Goal: Task Accomplishment & Management: Complete application form

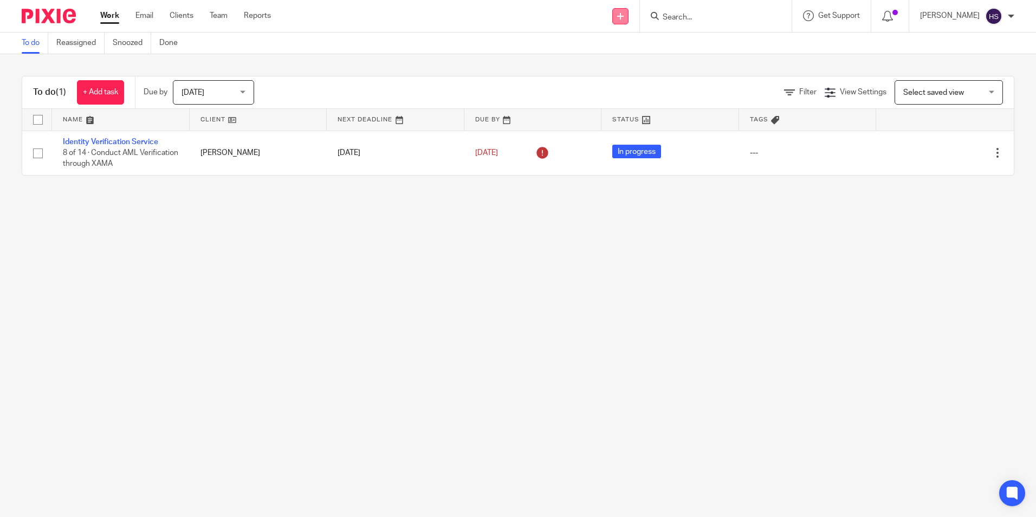
click at [624, 15] on icon at bounding box center [620, 16] width 7 height 7
click at [631, 85] on link "Add client" at bounding box center [631, 83] width 67 height 16
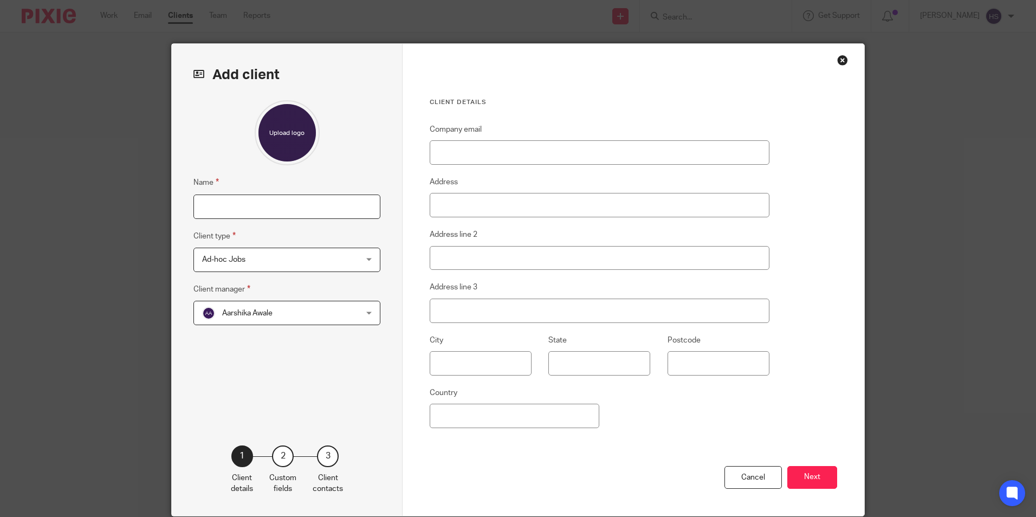
click at [289, 214] on input "Name" at bounding box center [286, 207] width 187 height 24
type input "Kyin Hmwe"
click at [302, 319] on span "Aarshika Awale" at bounding box center [273, 312] width 142 height 23
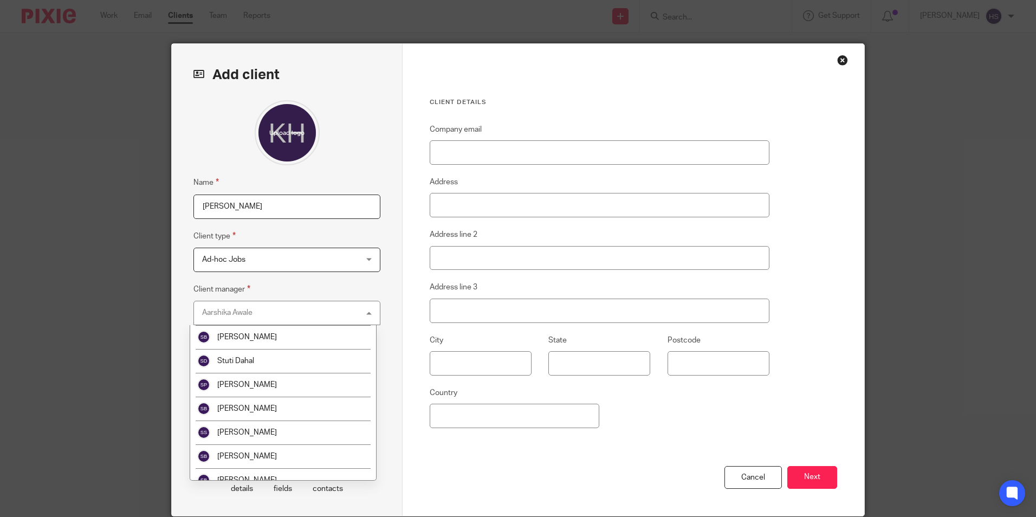
scroll to position [1943, 0]
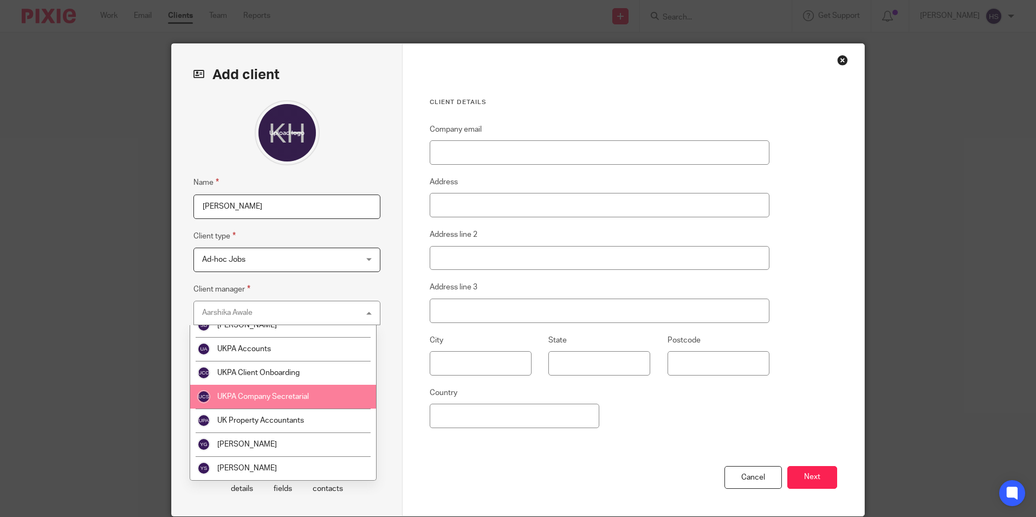
click at [294, 400] on li "UKPA Company Secretarial" at bounding box center [283, 397] width 186 height 24
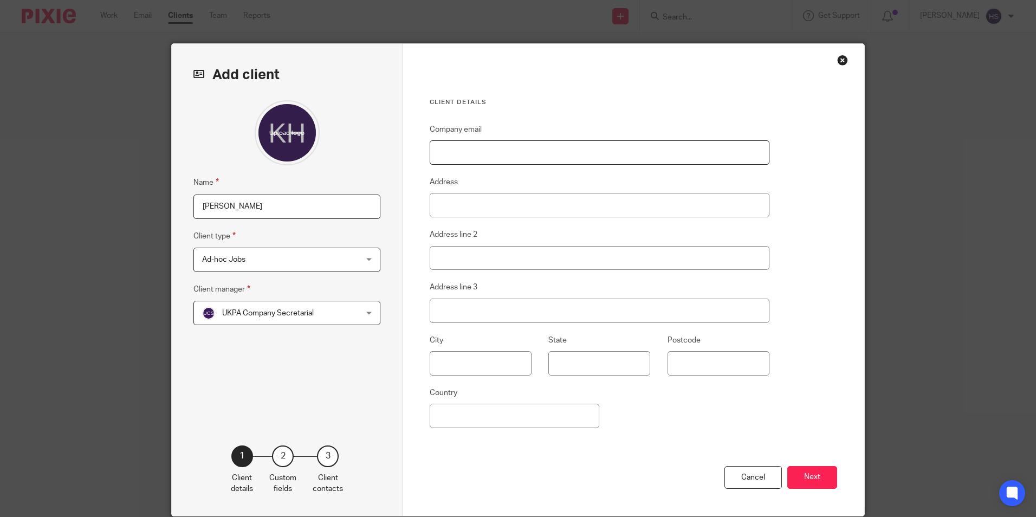
click at [516, 155] on input "Company email" at bounding box center [600, 152] width 340 height 24
click at [669, 206] on input "Address" at bounding box center [600, 205] width 340 height 24
click at [479, 205] on input "Address" at bounding box center [600, 205] width 340 height 24
type input "Build-T-2, No.402, Zawtika H-S, ZA-North QTR"
click at [520, 258] on input "Address line 2" at bounding box center [600, 258] width 340 height 24
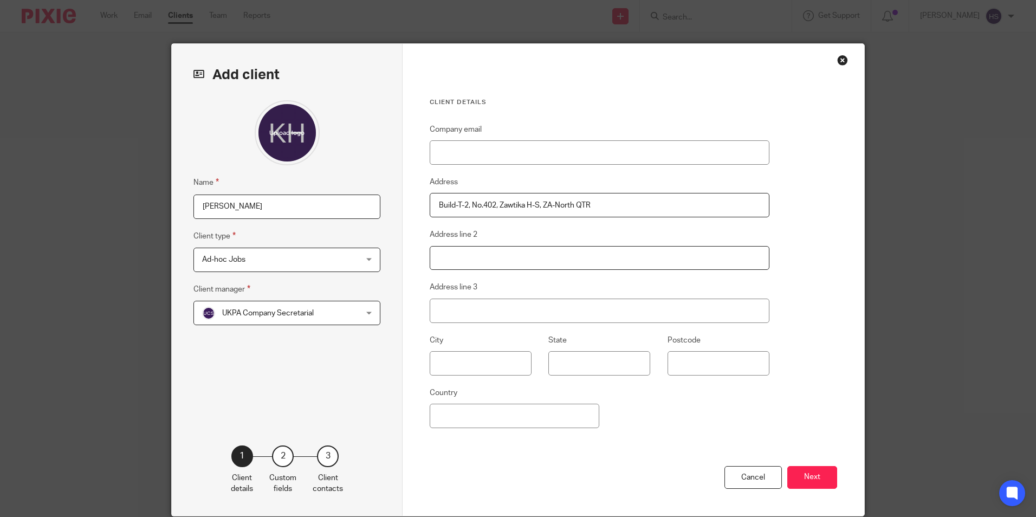
type input "T"
drag, startPoint x: 436, startPoint y: 256, endPoint x: 566, endPoint y: 255, distance: 130.0
click at [566, 255] on input "Thingangyun, Yangon, Yangon Divison" at bounding box center [600, 258] width 340 height 24
type input "Thingangyun, Yangon, Yangon Divison"
click at [508, 238] on fieldset "Address line 2 Thingangyun, Yangon, Yangon Divison" at bounding box center [600, 249] width 340 height 42
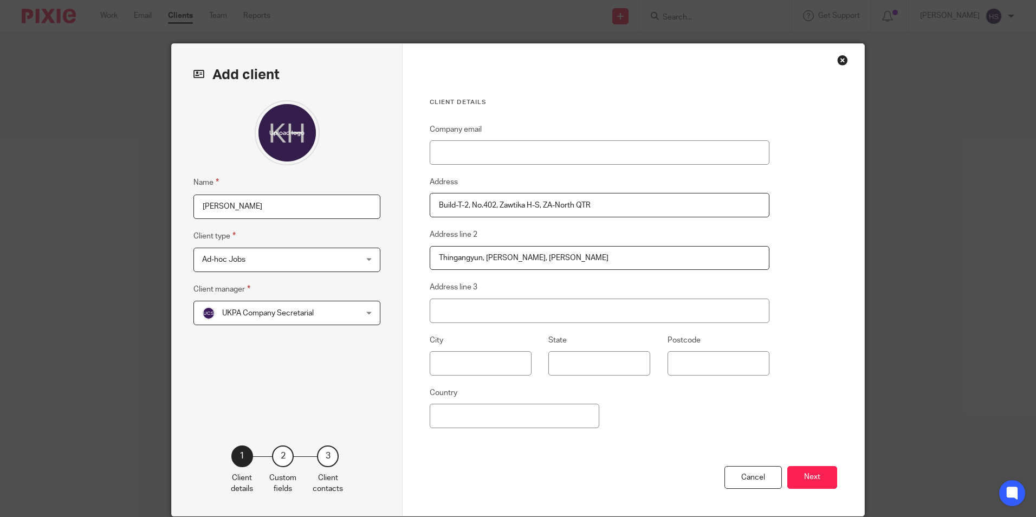
drag, startPoint x: 436, startPoint y: 209, endPoint x: 593, endPoint y: 214, distance: 156.7
click at [593, 214] on input "Build-T-2, No.402, Zawtika H-S, ZA-North QTR" at bounding box center [600, 205] width 340 height 24
drag, startPoint x: 434, startPoint y: 257, endPoint x: 567, endPoint y: 256, distance: 132.7
click at [567, 256] on input "Thingangyun, Yangon, Yangon Divison" at bounding box center [600, 258] width 340 height 24
click at [463, 312] on input "Address line 3" at bounding box center [600, 311] width 340 height 24
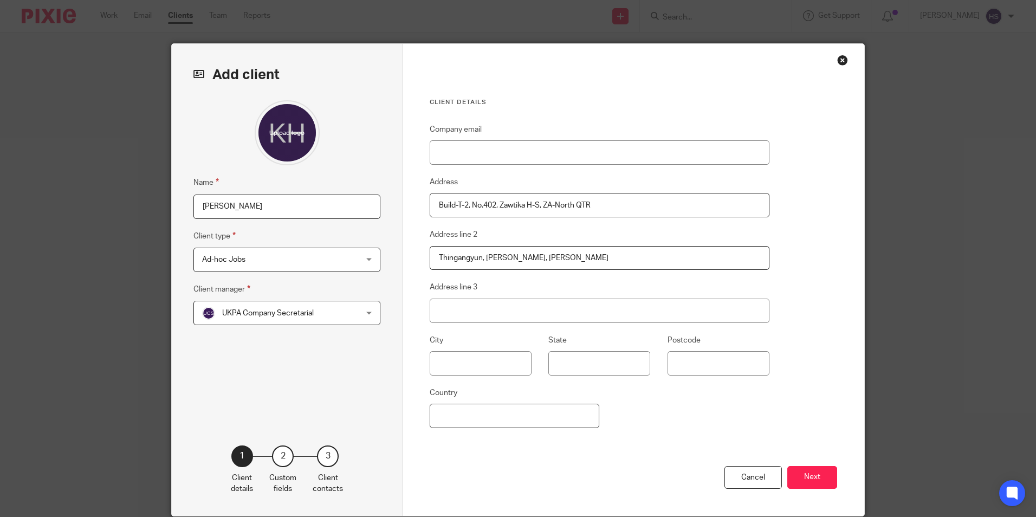
click at [502, 414] on input "Country" at bounding box center [515, 416] width 170 height 24
type input "[GEOGRAPHIC_DATA]"
click at [809, 478] on button "Next" at bounding box center [812, 477] width 50 height 23
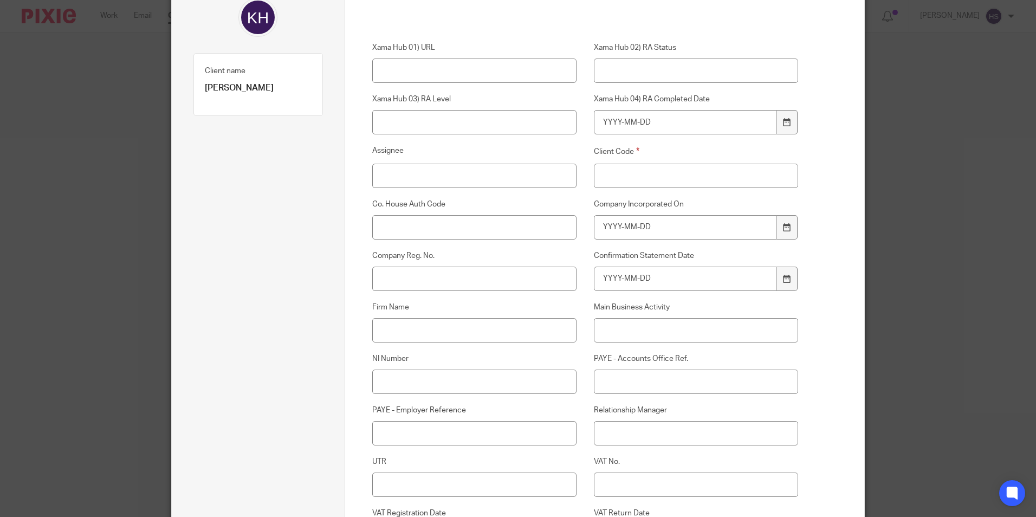
scroll to position [108, 0]
click at [611, 186] on input "Client Code" at bounding box center [696, 175] width 205 height 24
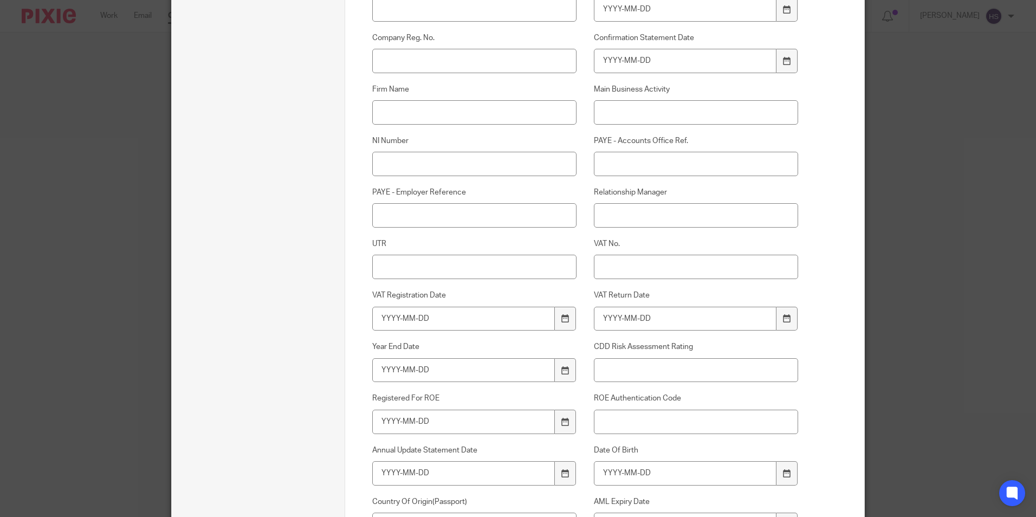
scroll to position [325, 0]
type input "00"
click at [614, 213] on input "Relationship Manager" at bounding box center [696, 216] width 205 height 24
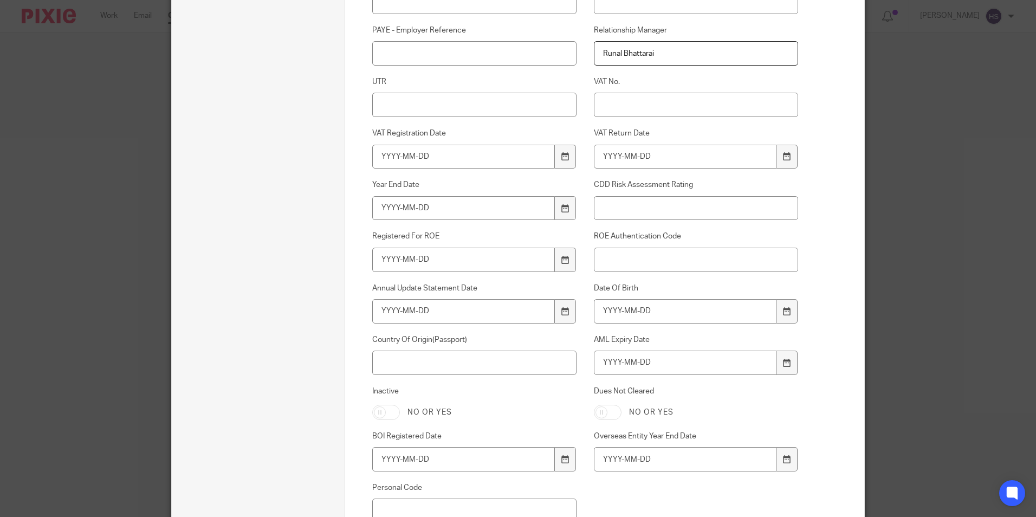
scroll to position [433, 0]
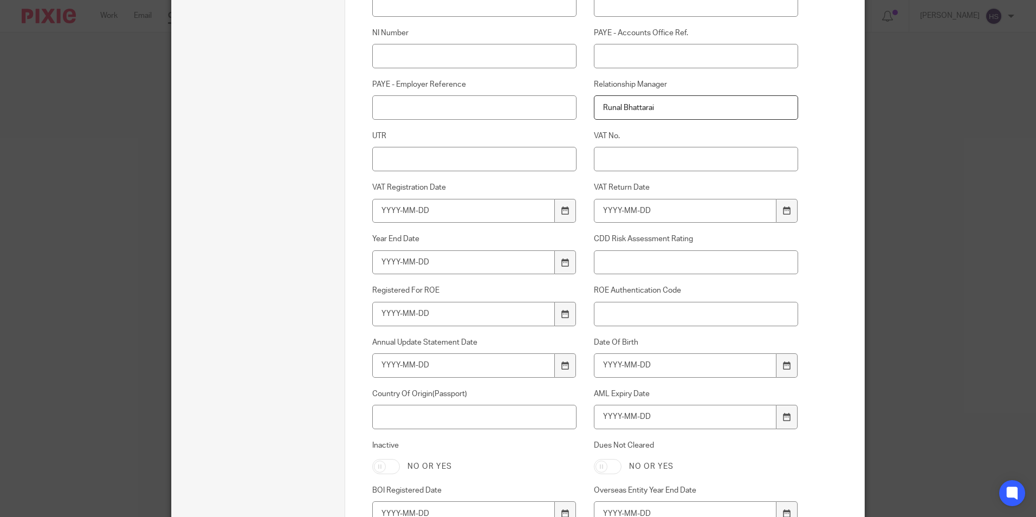
type input "Runal Bhattarai"
click at [669, 369] on input "Date Of Birth" at bounding box center [685, 365] width 183 height 24
click at [700, 365] on input "Date Of Birth" at bounding box center [685, 365] width 183 height 24
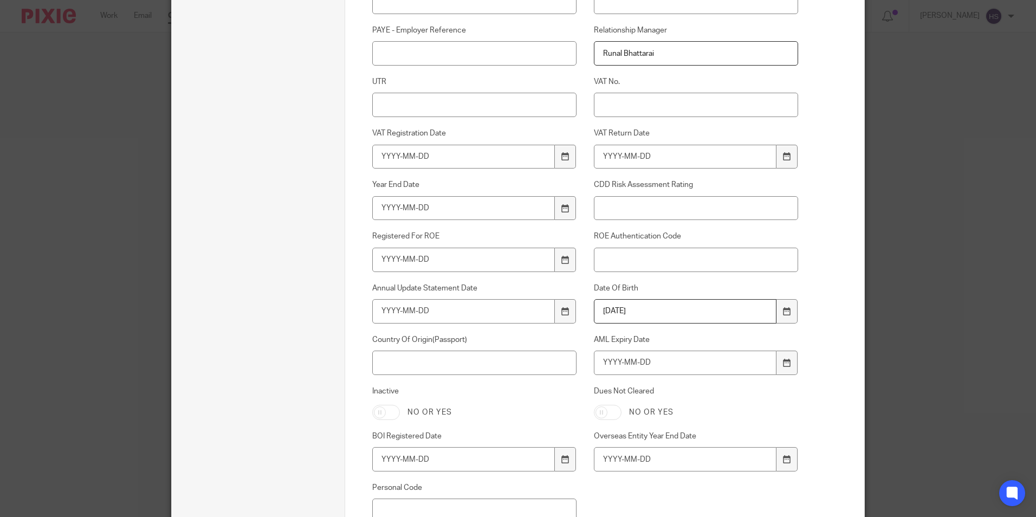
type input "1954-06-02"
click at [679, 362] on input "AML Expiry Date" at bounding box center [685, 363] width 183 height 24
type input "2028-04-09"
click at [460, 361] on input "Country Of Origin(Passport)" at bounding box center [474, 363] width 205 height 24
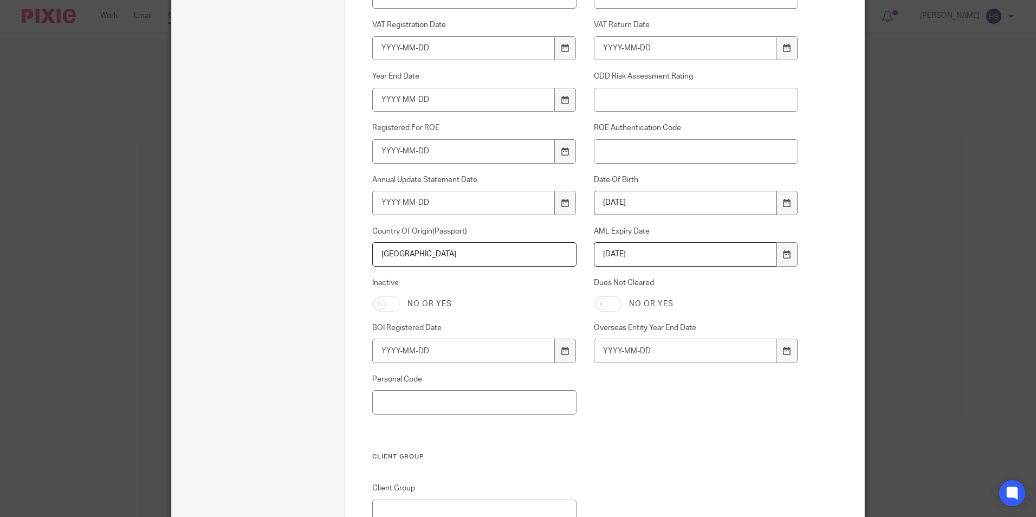
scroll to position [735, 0]
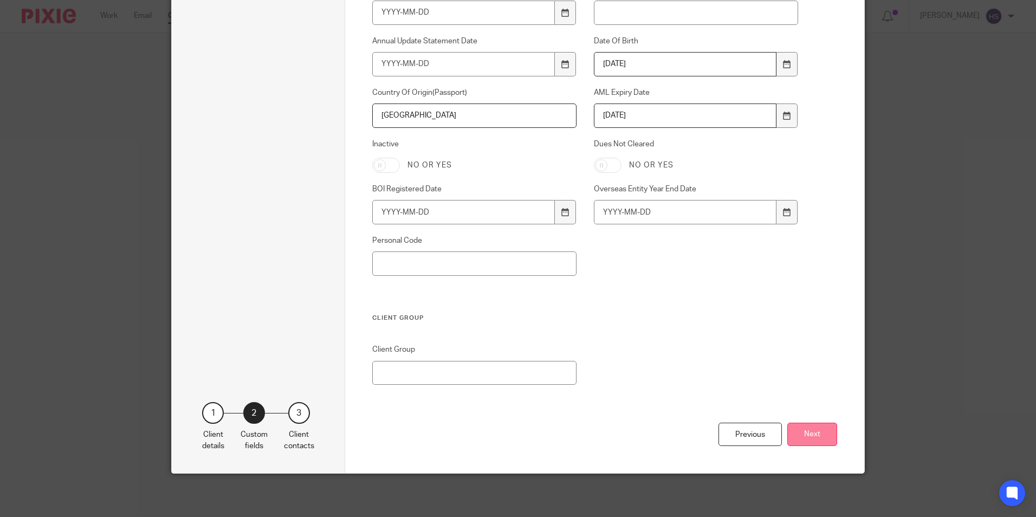
type input "Myanmar"
click at [820, 437] on button "Next" at bounding box center [812, 434] width 50 height 23
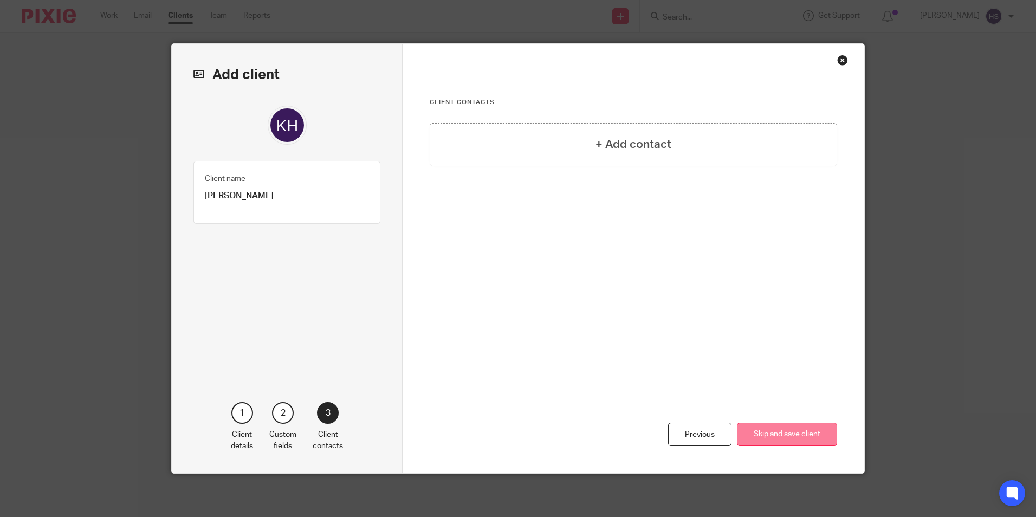
scroll to position [0, 0]
click at [632, 146] on h4 "+ Add contact" at bounding box center [633, 144] width 76 height 17
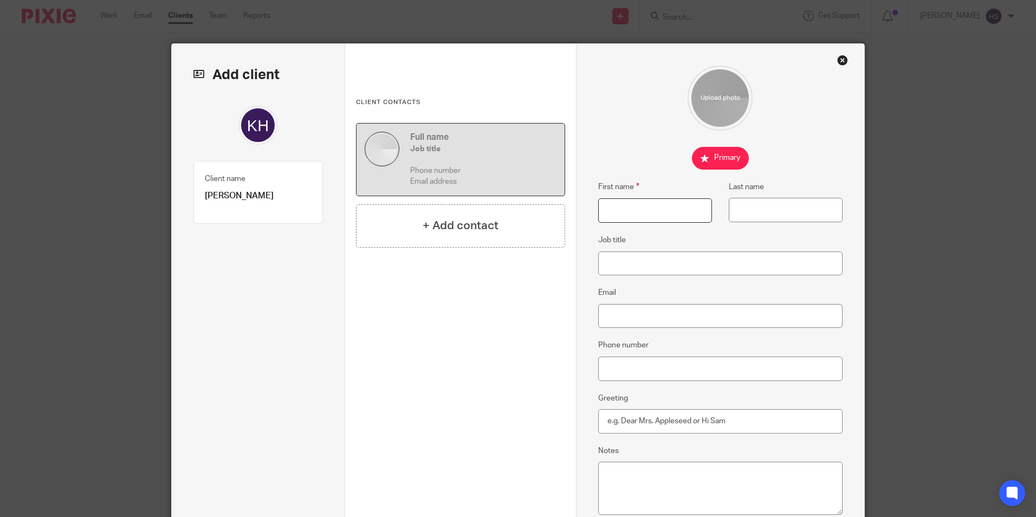
click at [637, 221] on input "First name" at bounding box center [655, 210] width 114 height 24
drag, startPoint x: 200, startPoint y: 195, endPoint x: 217, endPoint y: 197, distance: 17.0
click at [217, 197] on p "[PERSON_NAME]" at bounding box center [258, 195] width 107 height 11
copy p "Kyin"
click at [598, 212] on input "First name" at bounding box center [655, 210] width 114 height 24
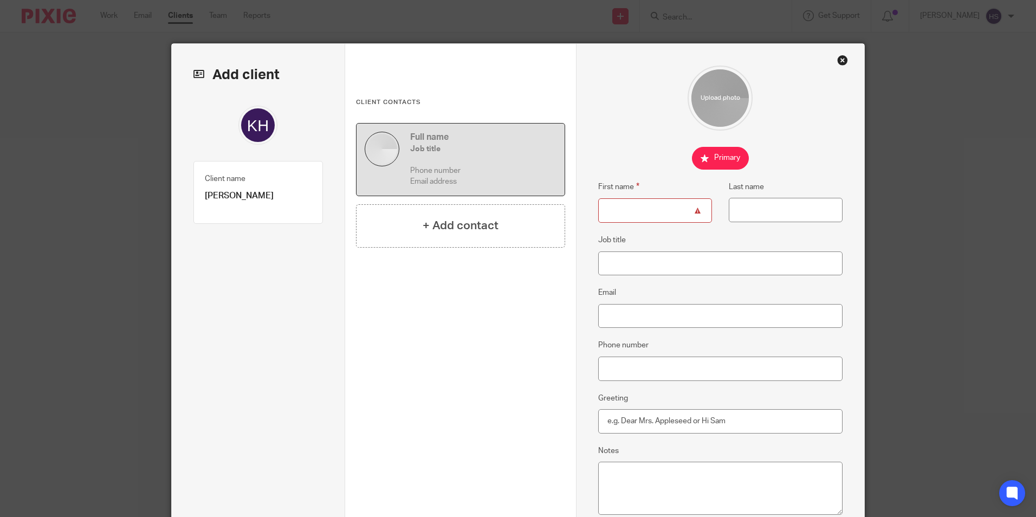
paste input "Kyin"
type input "Kyin"
drag, startPoint x: 220, startPoint y: 194, endPoint x: 244, endPoint y: 195, distance: 23.8
click at [244, 195] on p "[PERSON_NAME]" at bounding box center [258, 195] width 107 height 11
copy p "Hmwe"
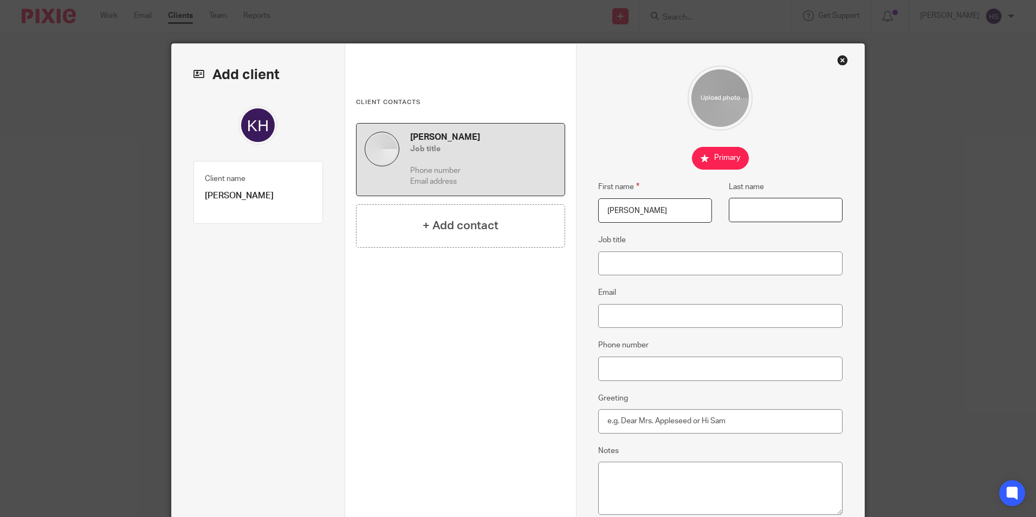
click at [803, 213] on input "Last name" at bounding box center [786, 210] width 114 height 24
paste input "Hmwe"
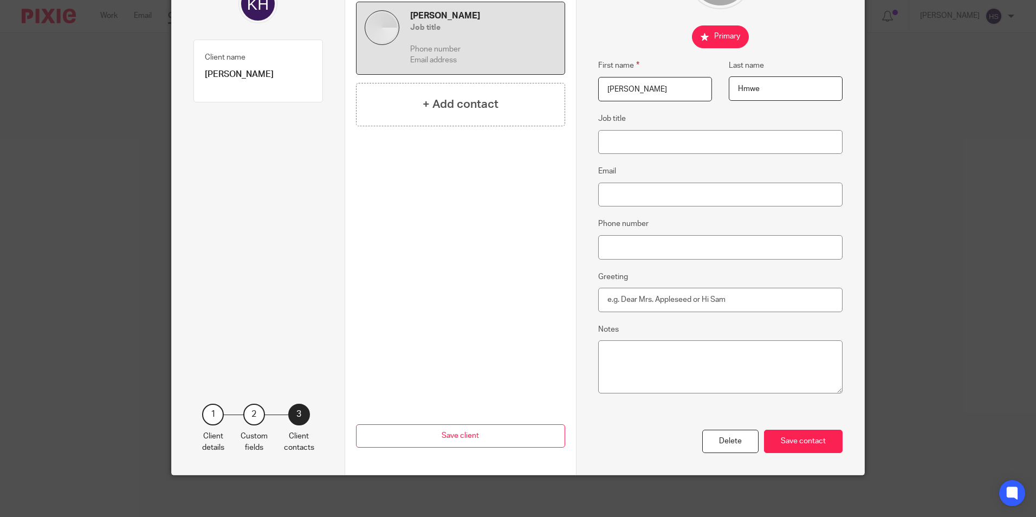
scroll to position [123, 0]
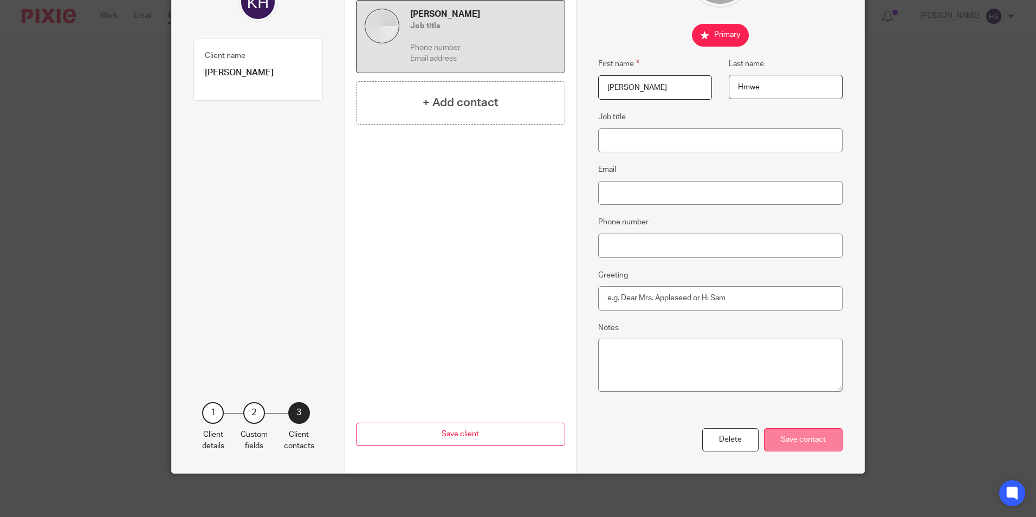
type input "Hmwe"
click at [805, 437] on div "Save contact" at bounding box center [803, 439] width 79 height 23
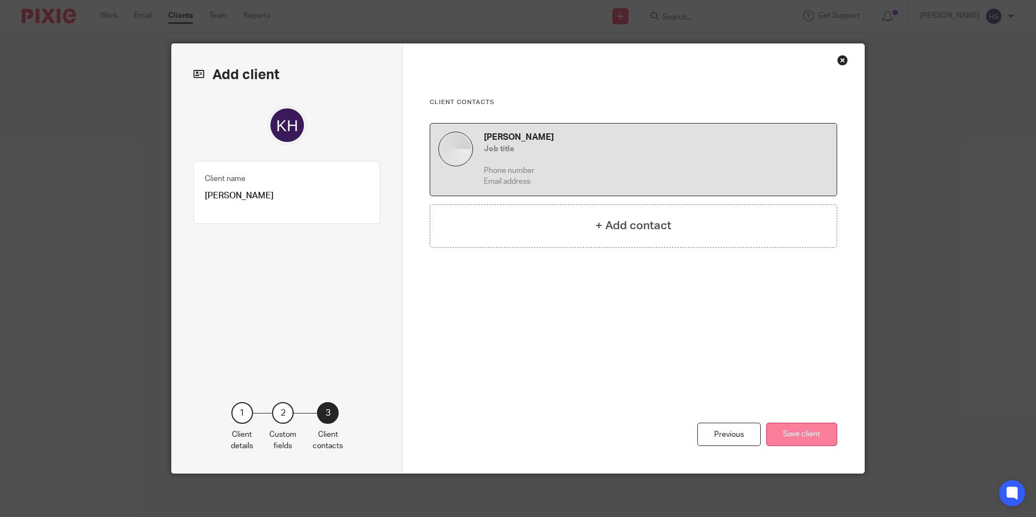
scroll to position [0, 0]
click at [814, 427] on button "Save client" at bounding box center [801, 434] width 71 height 23
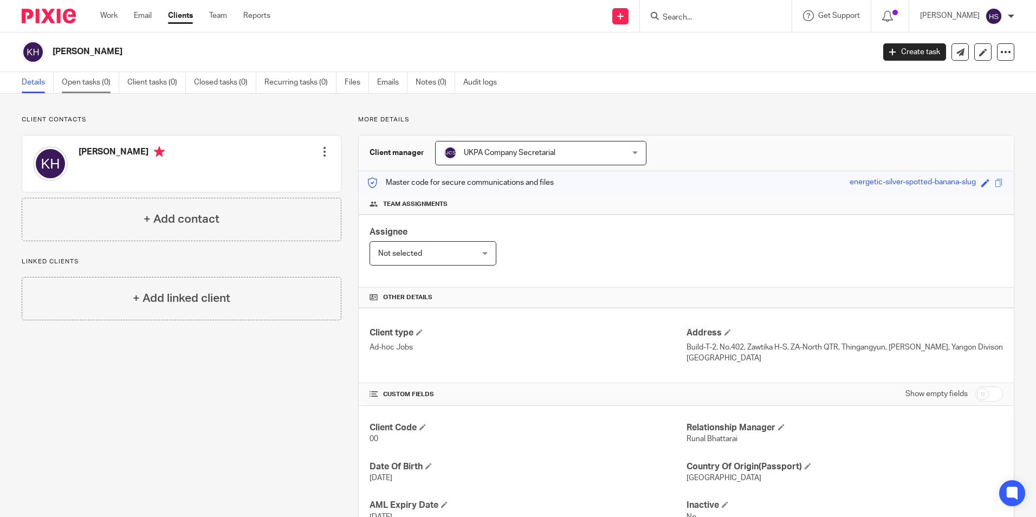
click at [93, 78] on link "Open tasks (0)" at bounding box center [90, 82] width 57 height 21
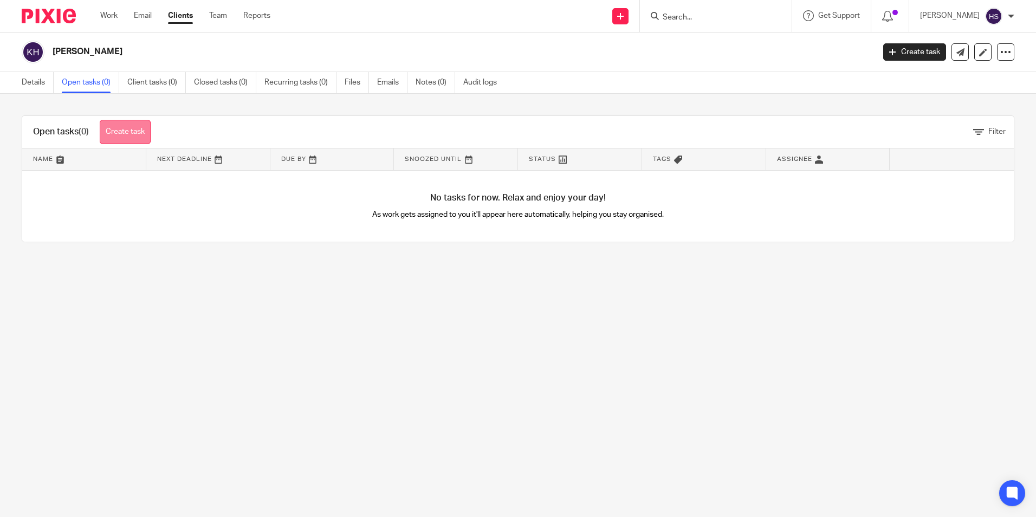
click at [115, 140] on link "Create task" at bounding box center [125, 132] width 51 height 24
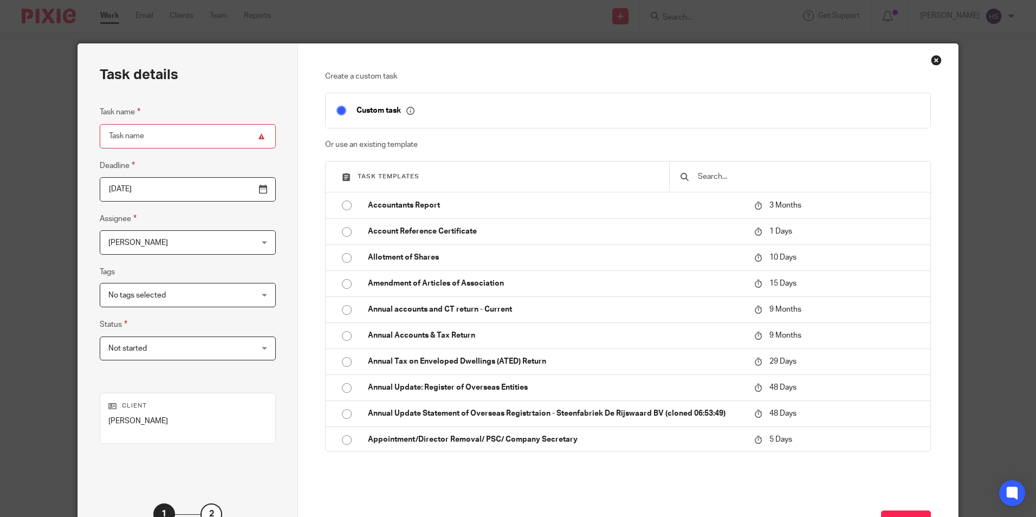
click at [756, 185] on div at bounding box center [799, 176] width 261 height 30
click at [756, 182] on input "text" at bounding box center [808, 177] width 223 height 12
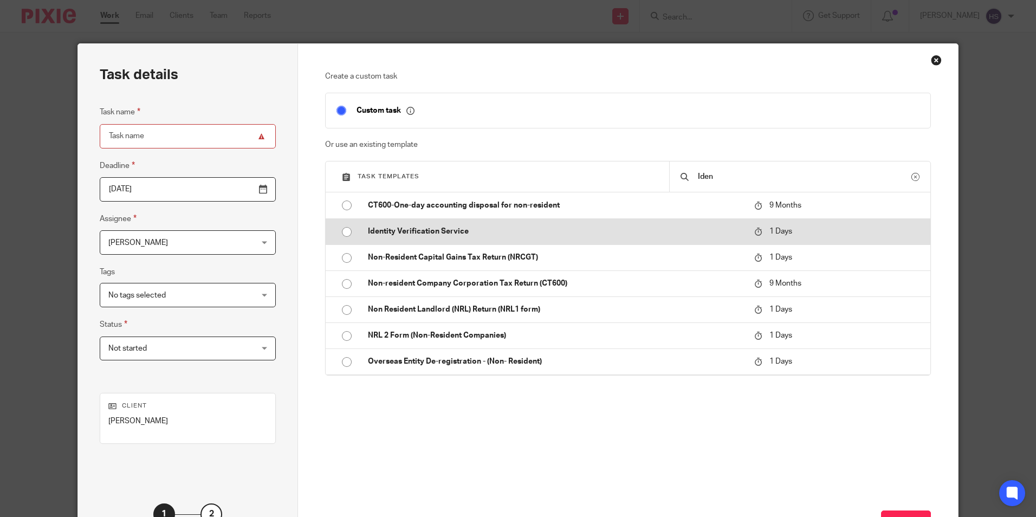
type input "Iden"
click at [343, 235] on input "radio" at bounding box center [346, 232] width 21 height 21
type input "2025-09-27"
type input "Identity Verification Service"
checkbox input "false"
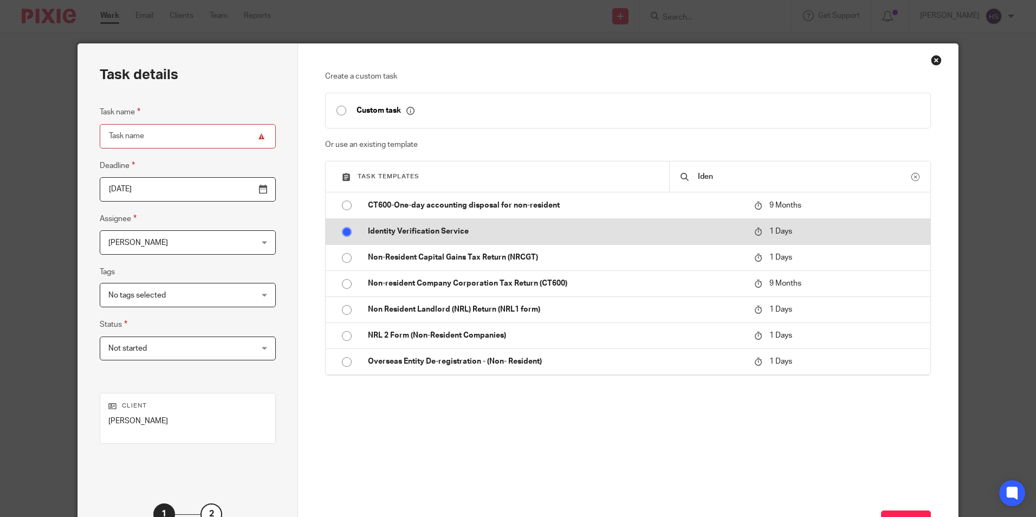
radio input "false"
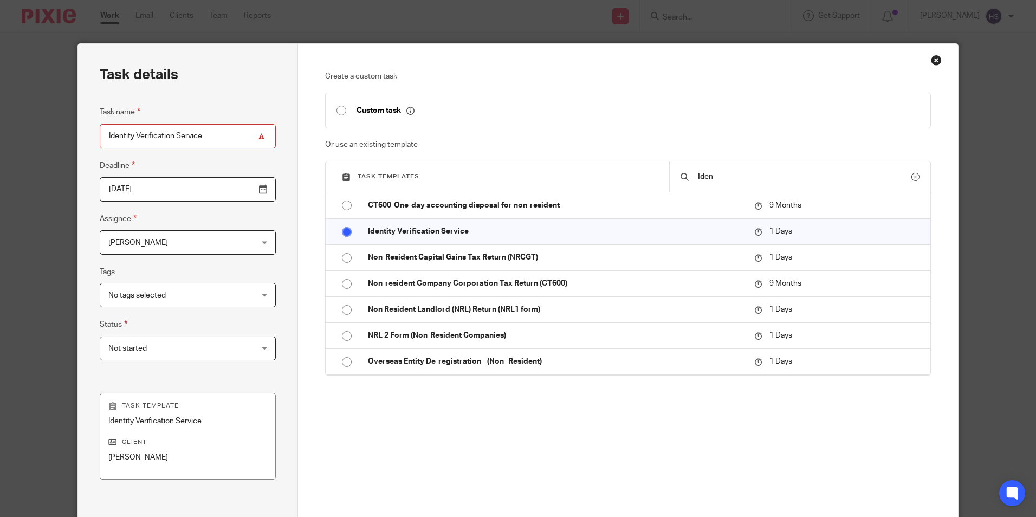
scroll to position [124, 0]
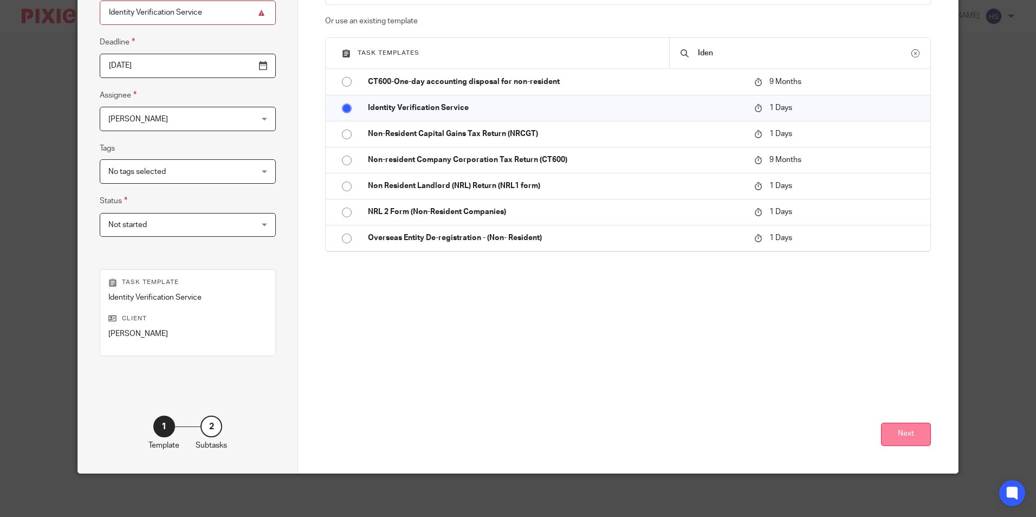
click at [893, 440] on button "Next" at bounding box center [906, 434] width 50 height 23
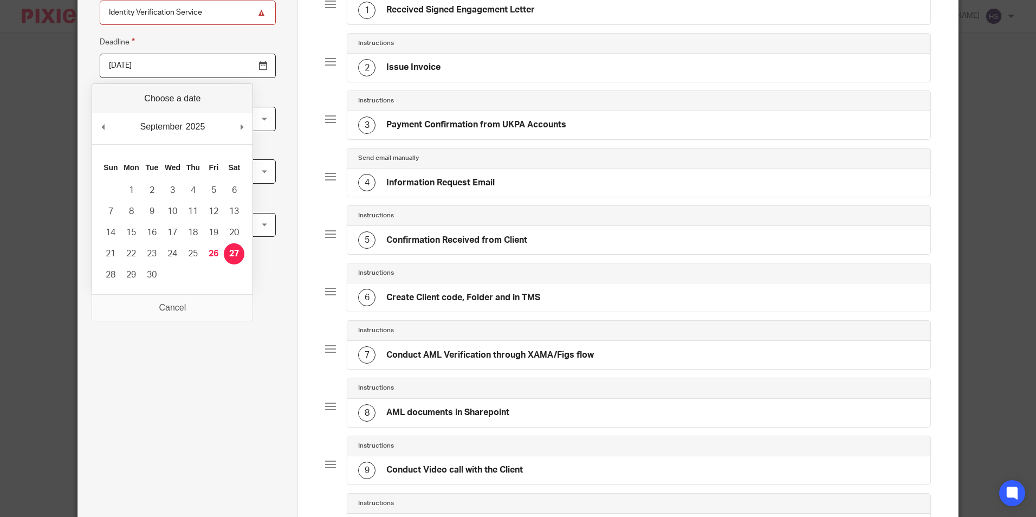
click at [171, 66] on input "2025-09-27" at bounding box center [188, 66] width 176 height 24
type input "2025-09-30"
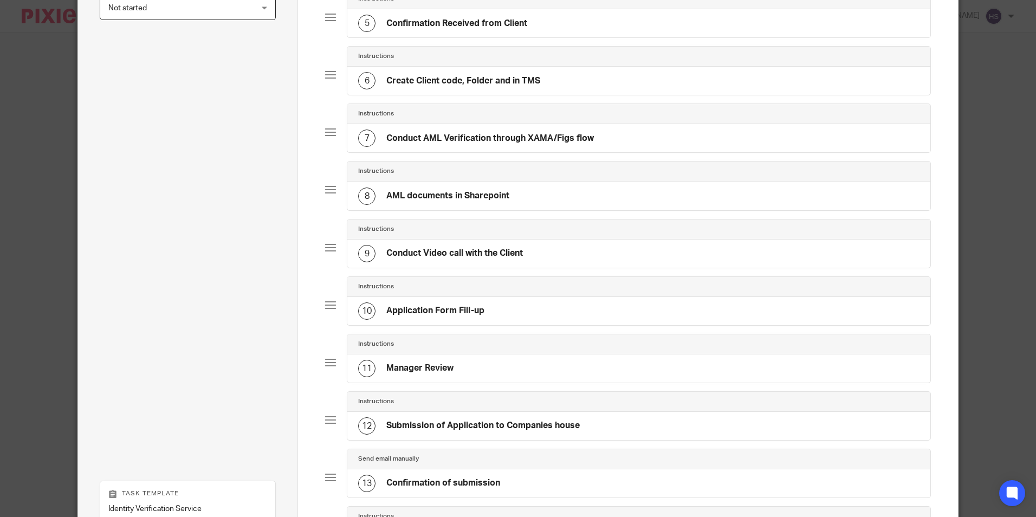
scroll to position [552, 0]
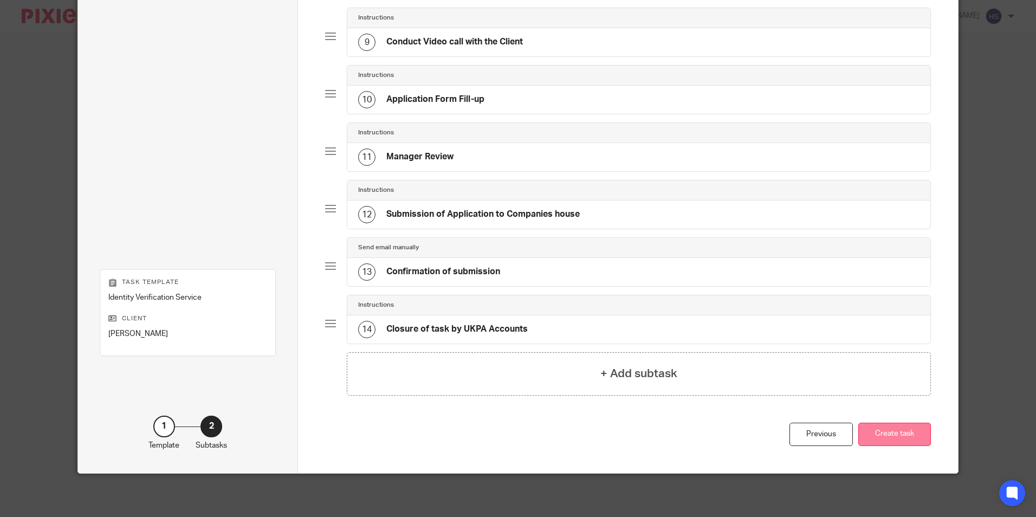
click at [874, 430] on button "Create task" at bounding box center [894, 434] width 73 height 23
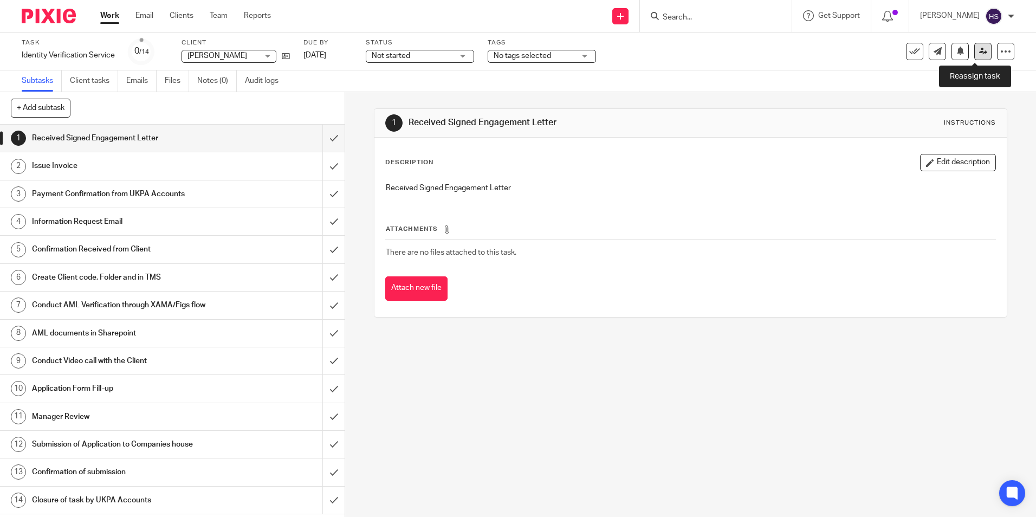
click at [979, 53] on icon at bounding box center [983, 51] width 8 height 8
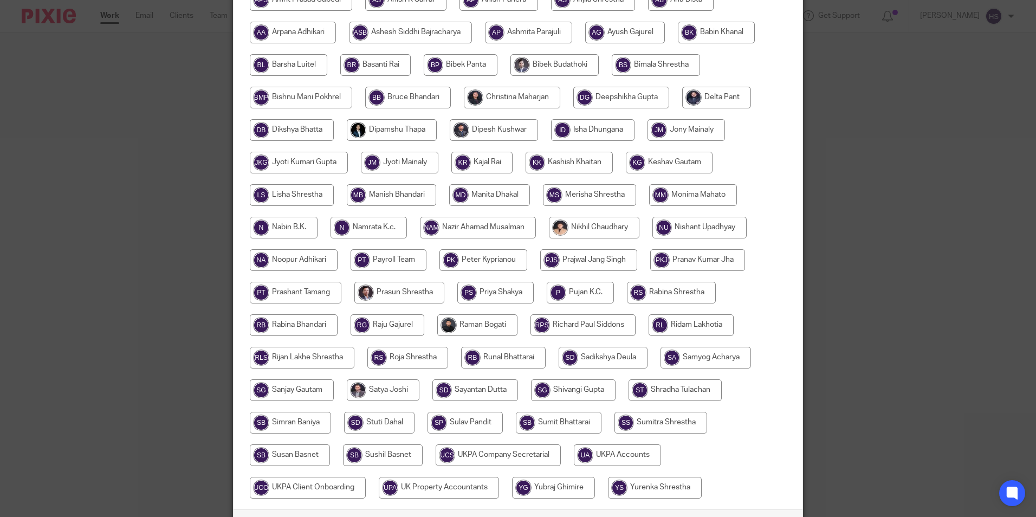
scroll to position [322, 0]
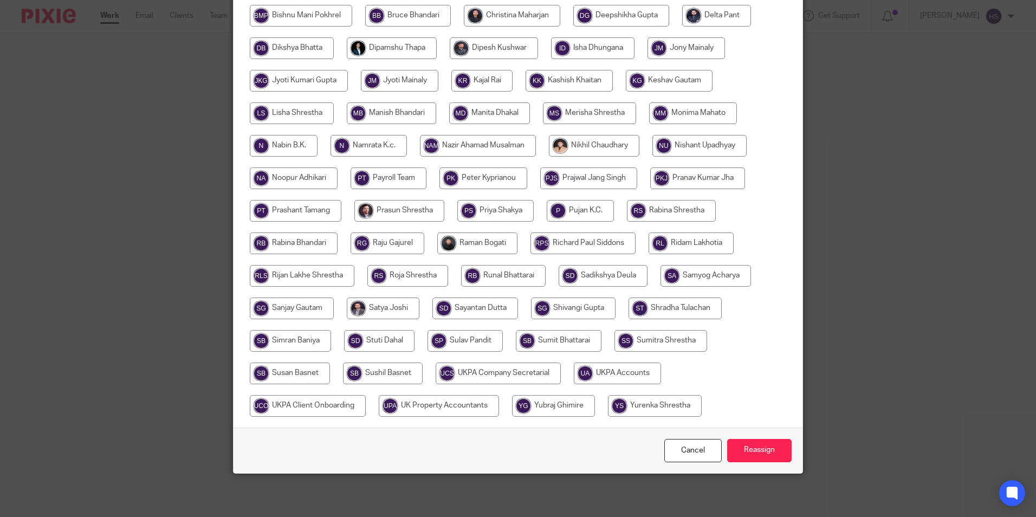
click at [484, 373] on input "radio" at bounding box center [498, 373] width 125 height 22
radio input "true"
click at [764, 456] on input "Reassign" at bounding box center [759, 450] width 64 height 23
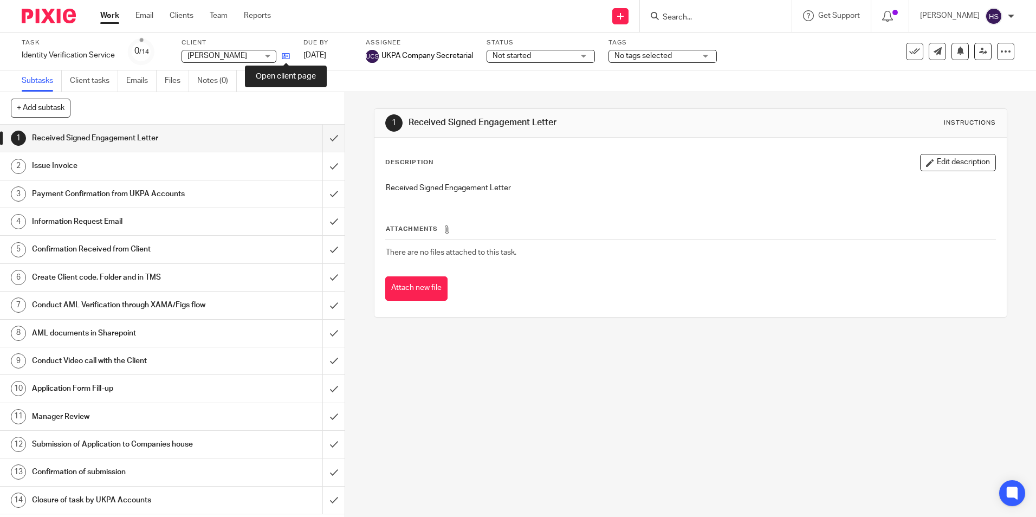
click at [284, 56] on icon at bounding box center [286, 56] width 8 height 8
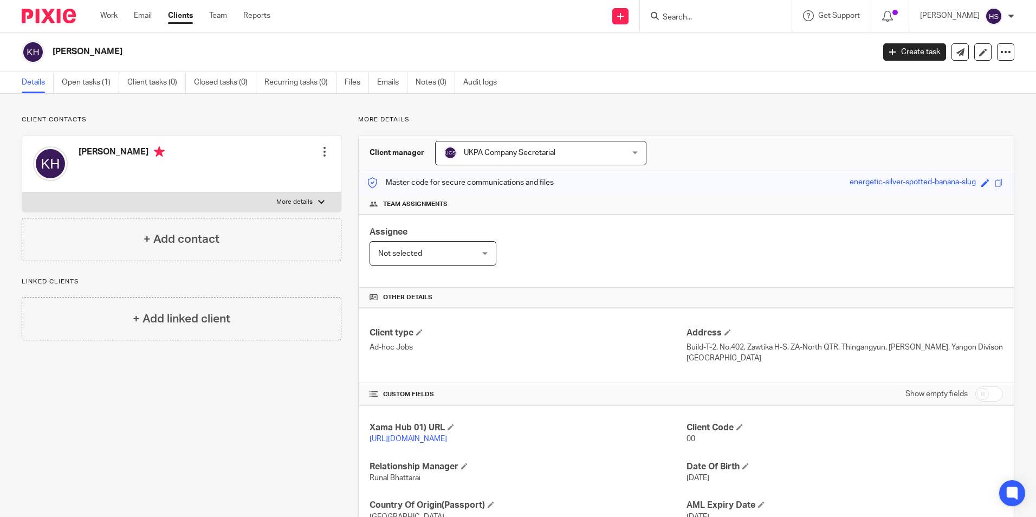
click at [759, 21] on input "Search" at bounding box center [711, 18] width 98 height 10
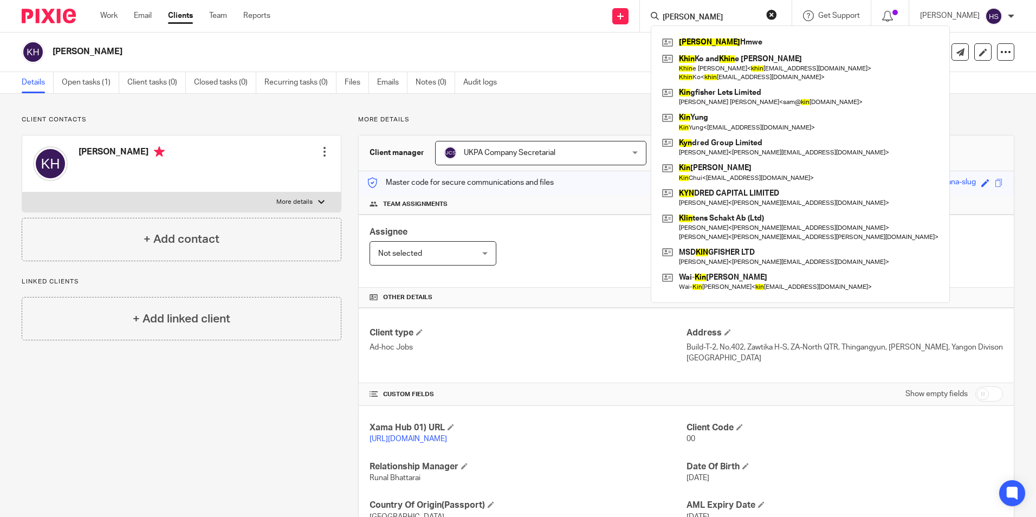
type input "Kyin"
click at [625, 60] on div "[PERSON_NAME]" at bounding box center [444, 52] width 845 height 23
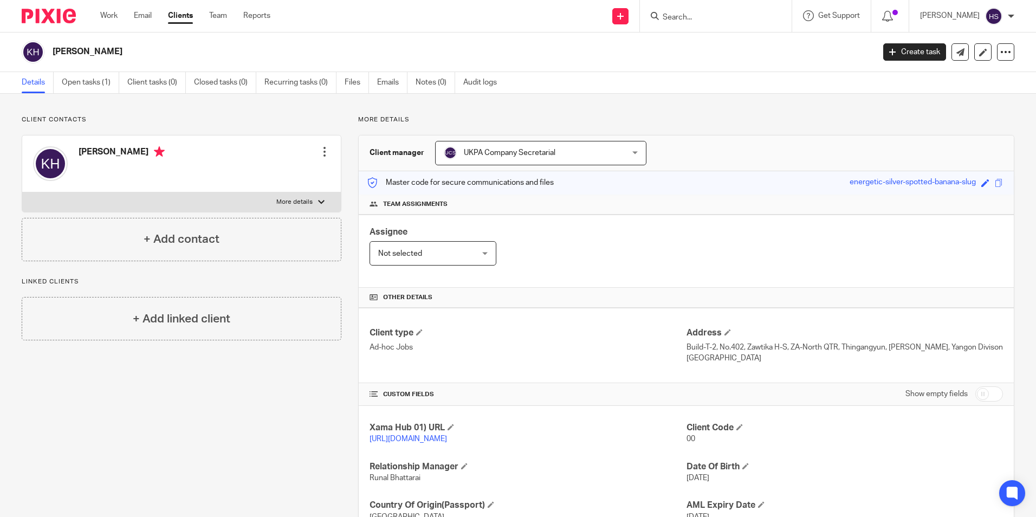
click at [751, 13] on input "Search" at bounding box center [711, 18] width 98 height 10
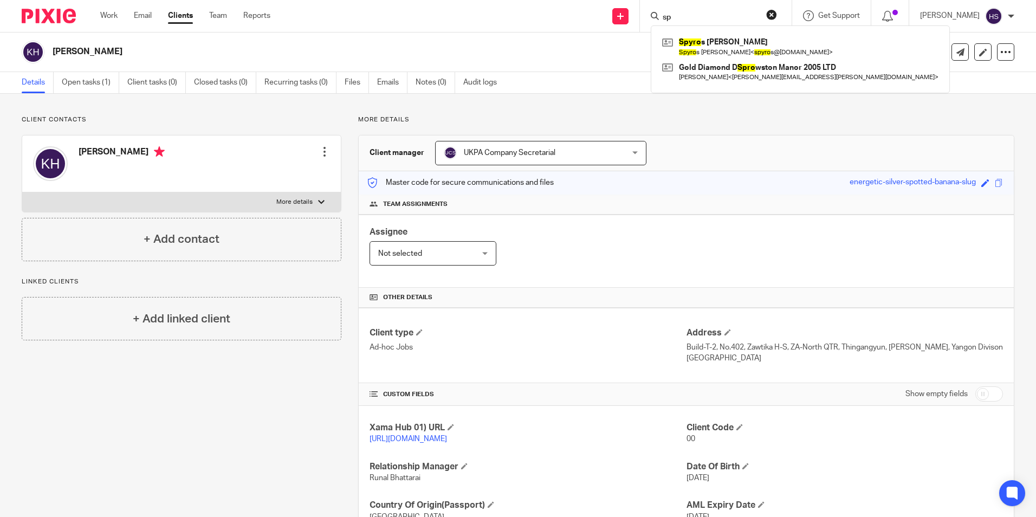
type input "s"
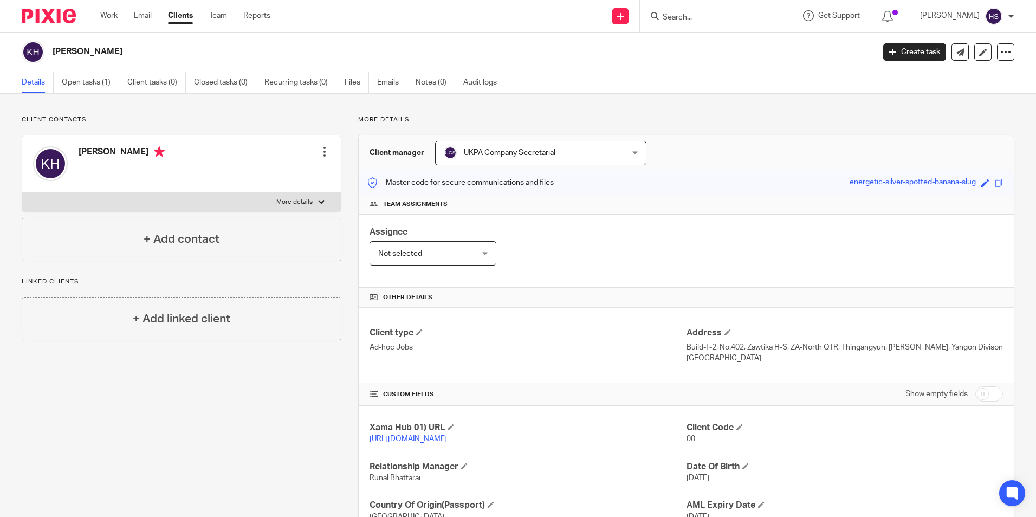
click at [727, 16] on input "Search" at bounding box center [711, 18] width 98 height 10
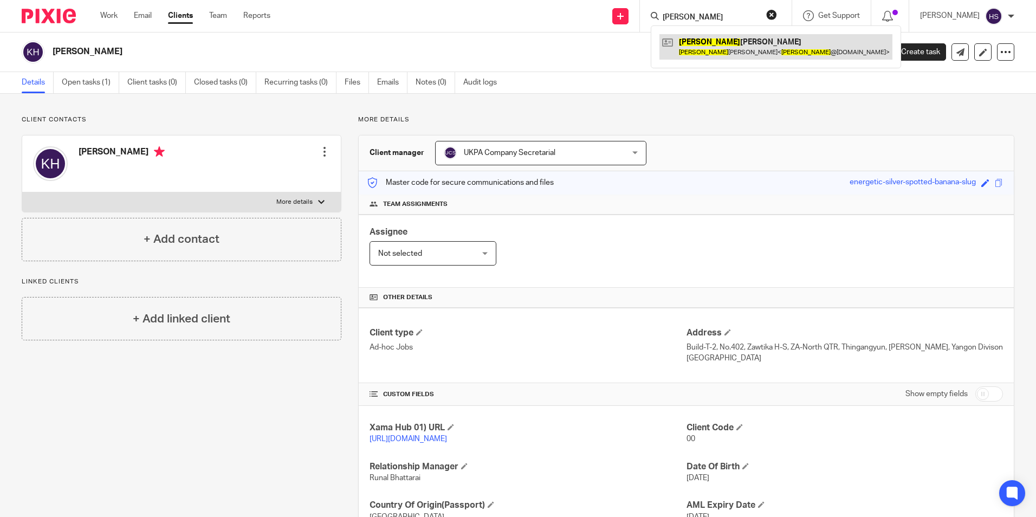
type input "spyros"
click at [755, 46] on link at bounding box center [775, 46] width 233 height 25
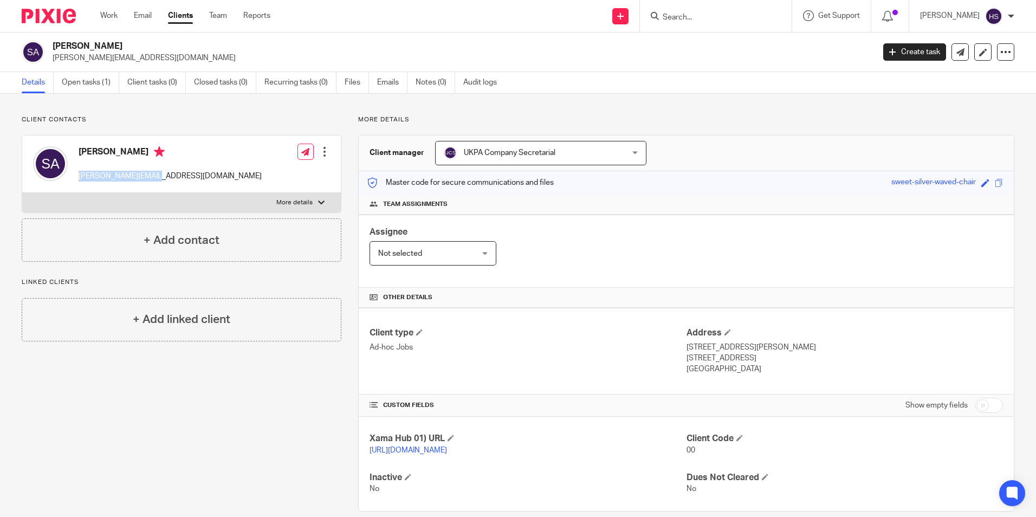
drag, startPoint x: 79, startPoint y: 174, endPoint x: 151, endPoint y: 187, distance: 73.8
click at [151, 187] on div "Spyros Christopher Achilleos spyros@achilleos.me Edit contact Create client fro…" at bounding box center [181, 163] width 319 height 57
copy p "spyros@achilleos.me"
click at [256, 359] on div "Client contacts Spyros Christopher Achilleos spyros@achilleos.me Edit contact C…" at bounding box center [173, 313] width 336 height 396
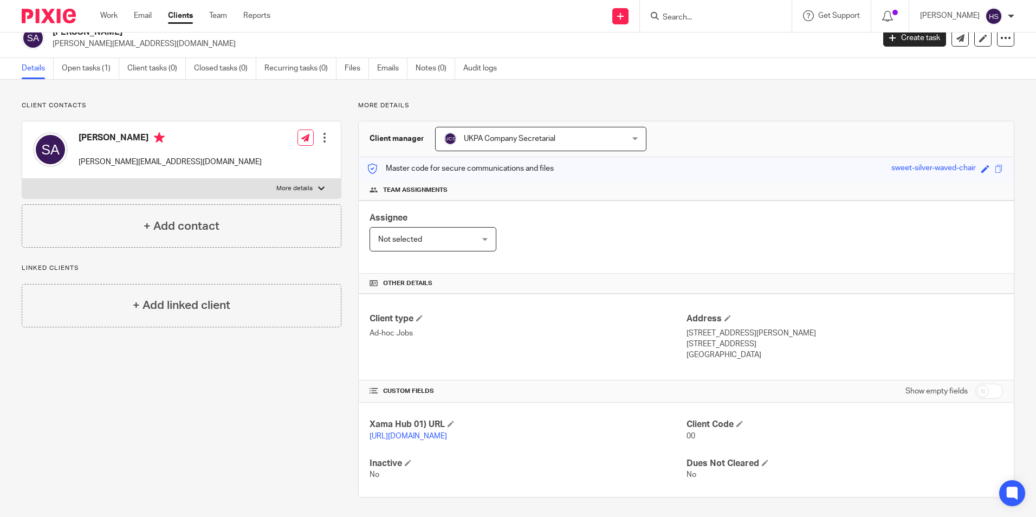
scroll to position [27, 0]
drag, startPoint x: 682, startPoint y: 319, endPoint x: 782, endPoint y: 325, distance: 100.4
click at [782, 326] on p "[STREET_ADDRESS][PERSON_NAME]" at bounding box center [844, 331] width 316 height 11
copy p "[STREET_ADDRESS][PERSON_NAME]"
click at [682, 352] on div "Client type Ad-hoc Jobs Address 31 Newark Road, Coddington Newark, NG24 2QF Uni…" at bounding box center [686, 334] width 655 height 87
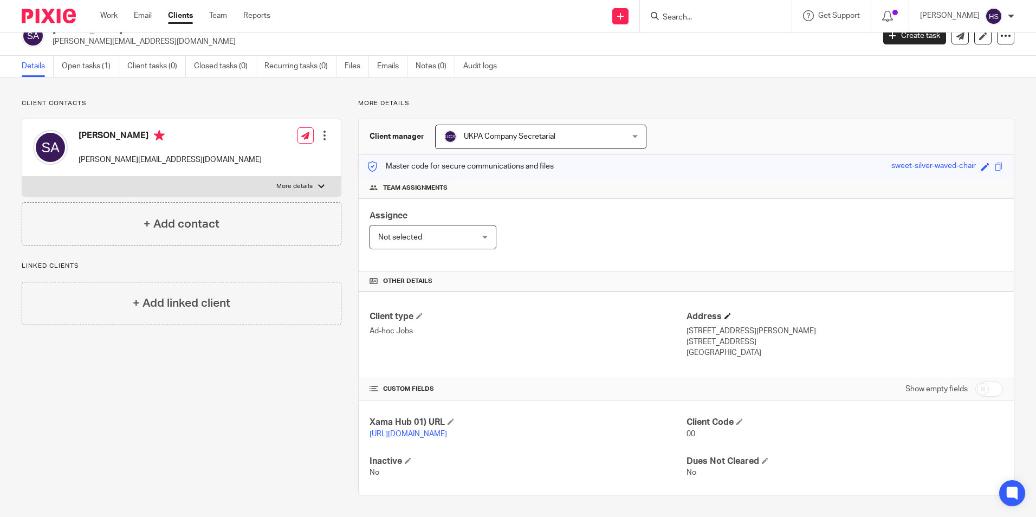
click at [721, 311] on h4 "Address" at bounding box center [844, 316] width 316 height 11
click at [724, 313] on span at bounding box center [727, 316] width 7 height 7
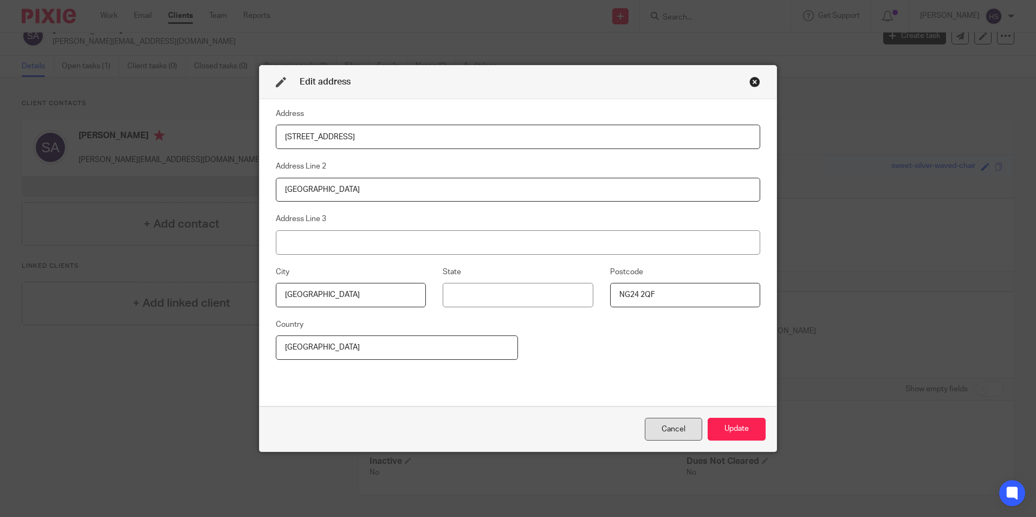
click at [660, 432] on div "Cancel" at bounding box center [673, 429] width 57 height 23
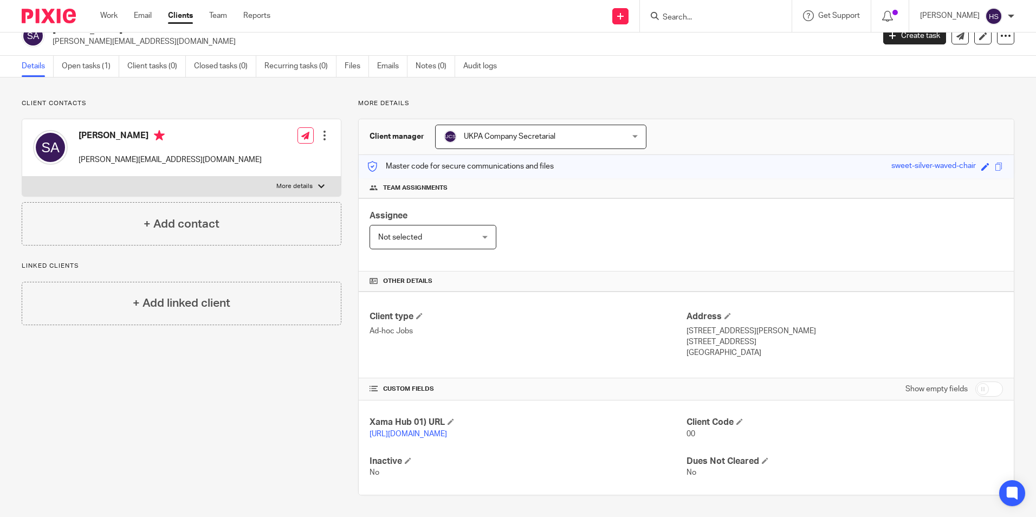
click at [712, 17] on input "Search" at bounding box center [711, 18] width 98 height 10
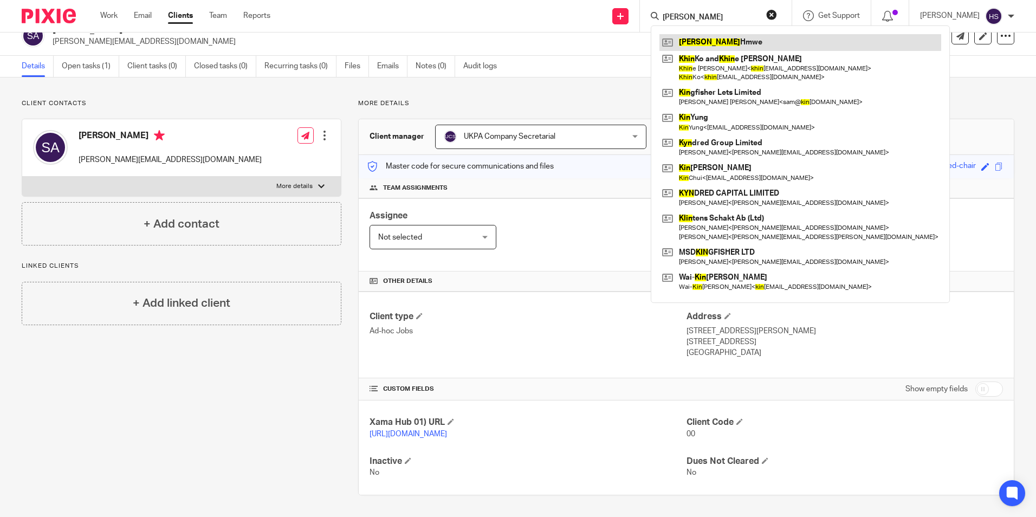
type input "Kyin"
click at [745, 42] on link at bounding box center [800, 42] width 282 height 16
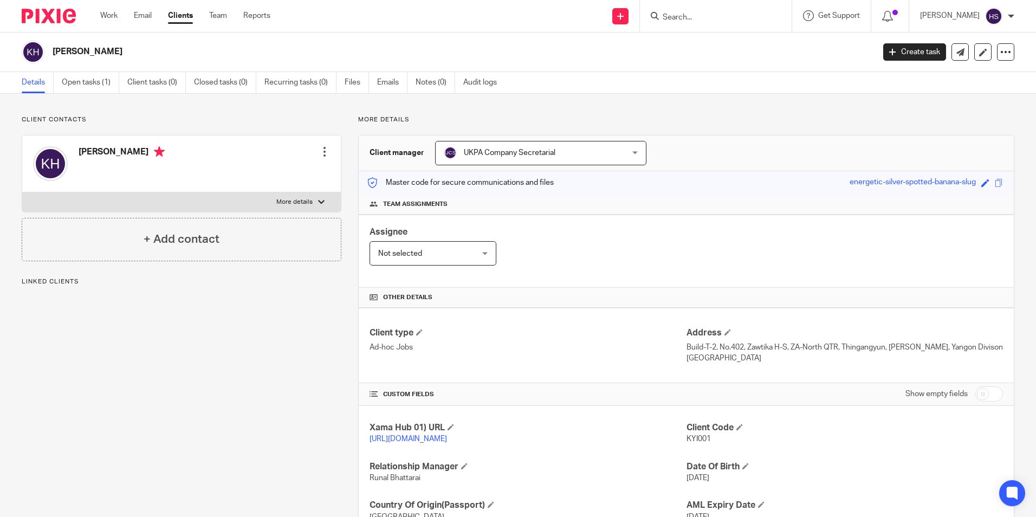
scroll to position [94, 0]
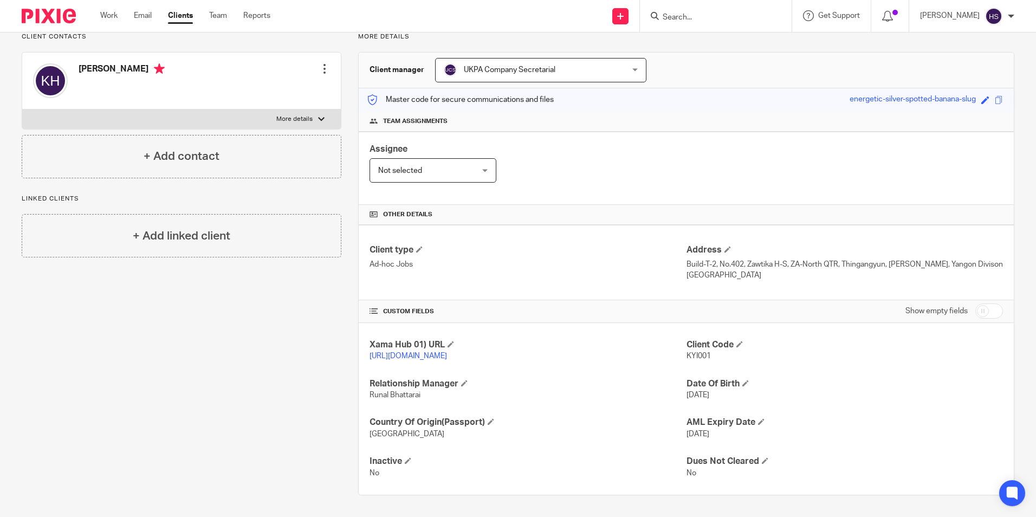
click at [753, 13] on input "Search" at bounding box center [711, 18] width 98 height 10
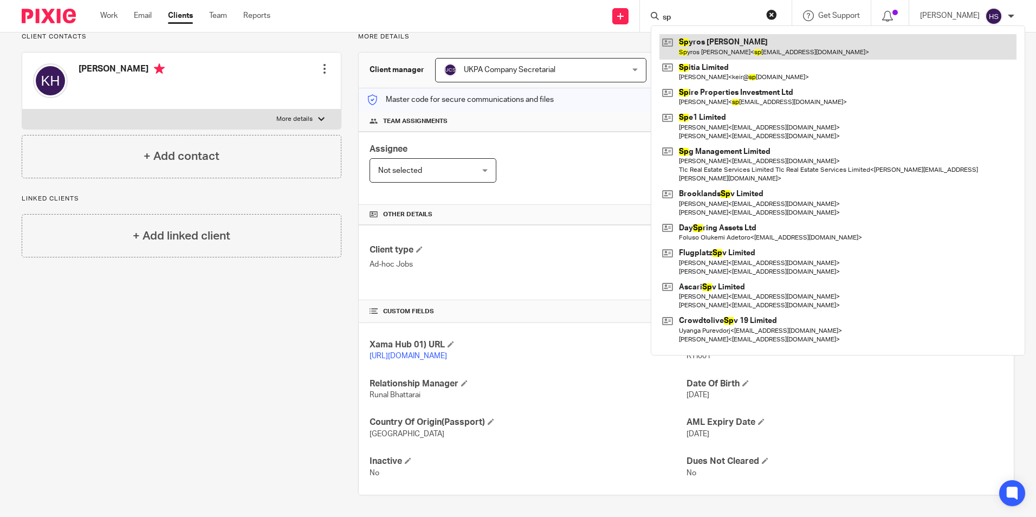
type input "sp"
click at [756, 54] on link at bounding box center [837, 46] width 357 height 25
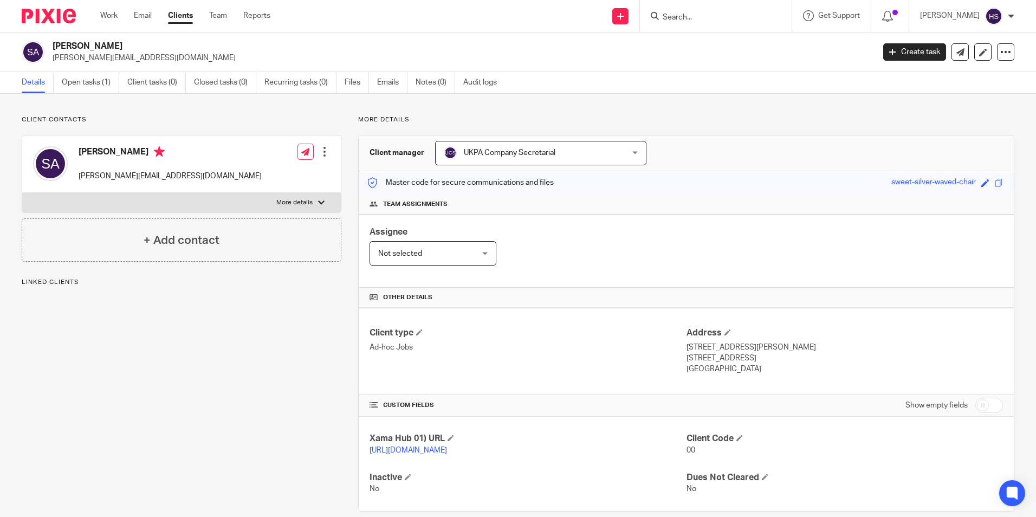
drag, startPoint x: 53, startPoint y: 42, endPoint x: 183, endPoint y: 49, distance: 130.8
click at [183, 49] on h2 "[PERSON_NAME]" at bounding box center [378, 46] width 651 height 11
copy h2 "[PERSON_NAME]"
click at [756, 32] on div "Work Email Clients Team Reports Work Email Clients Team Reports Settings Send n…" at bounding box center [518, 16] width 1036 height 33
click at [751, 19] on input "Search" at bounding box center [711, 18] width 98 height 10
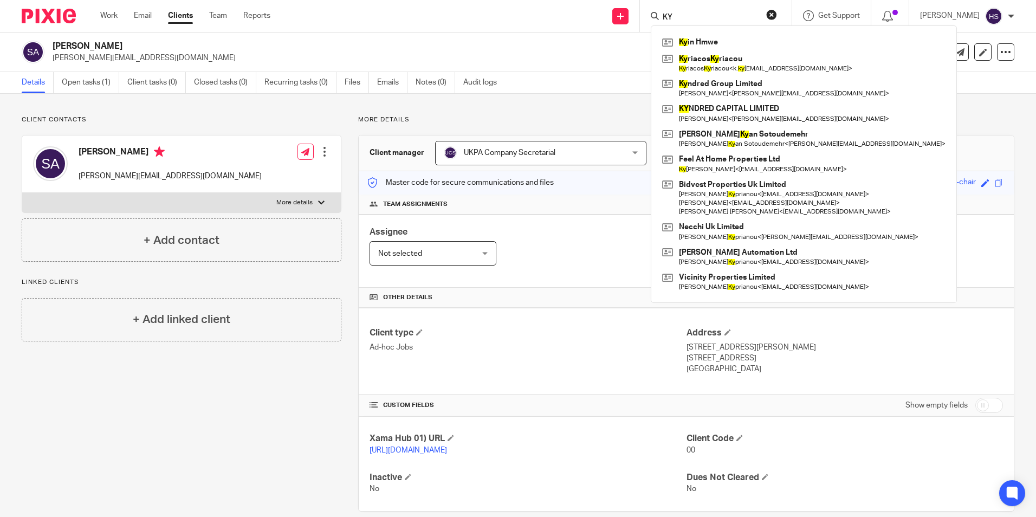
type input "KY"
click at [758, 47] on link at bounding box center [803, 42] width 289 height 16
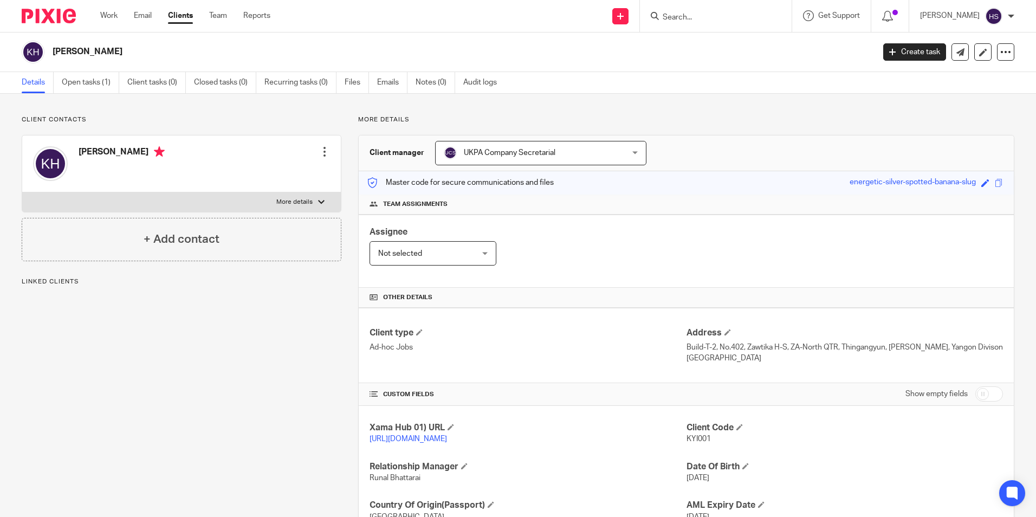
drag, startPoint x: 79, startPoint y: 150, endPoint x: 124, endPoint y: 154, distance: 45.2
click at [124, 154] on h4 "[PERSON_NAME]" at bounding box center [122, 153] width 86 height 14
copy h4 "[PERSON_NAME]"
click at [94, 166] on div "[PERSON_NAME]" at bounding box center [122, 163] width 86 height 35
drag, startPoint x: 79, startPoint y: 147, endPoint x: 122, endPoint y: 151, distance: 44.1
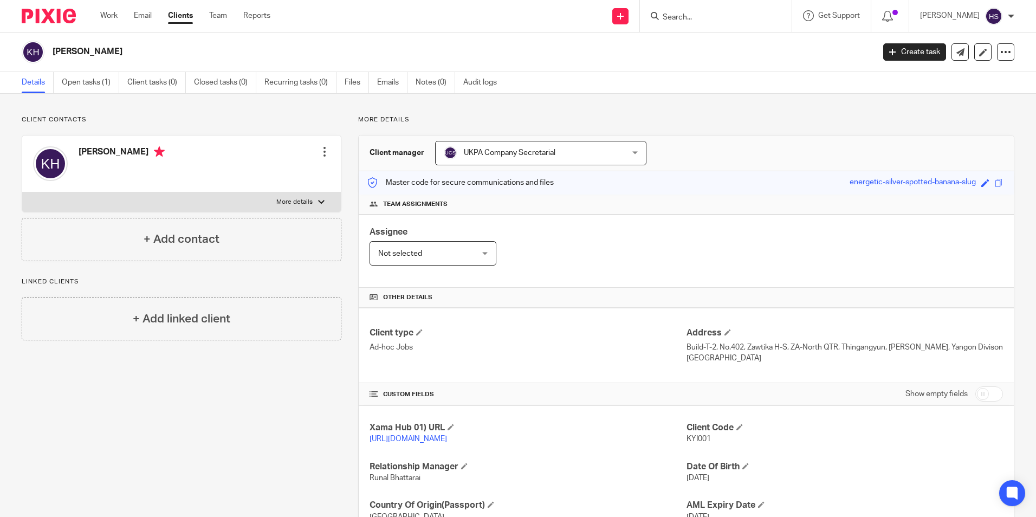
click at [122, 151] on h4 "[PERSON_NAME]" at bounding box center [122, 153] width 86 height 14
copy h4 "[PERSON_NAME]"
click at [258, 411] on div "Client contacts [PERSON_NAME] Edit contact Create client from contact Export da…" at bounding box center [173, 346] width 336 height 463
click at [730, 20] on input "Search" at bounding box center [711, 18] width 98 height 10
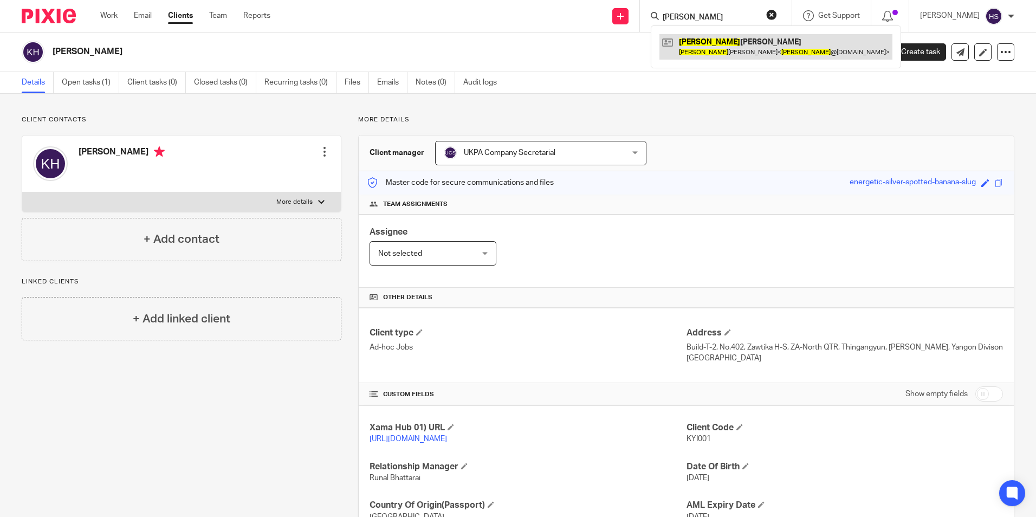
type input "Spyros"
click at [724, 54] on link at bounding box center [775, 46] width 233 height 25
click at [725, 49] on link at bounding box center [775, 46] width 233 height 25
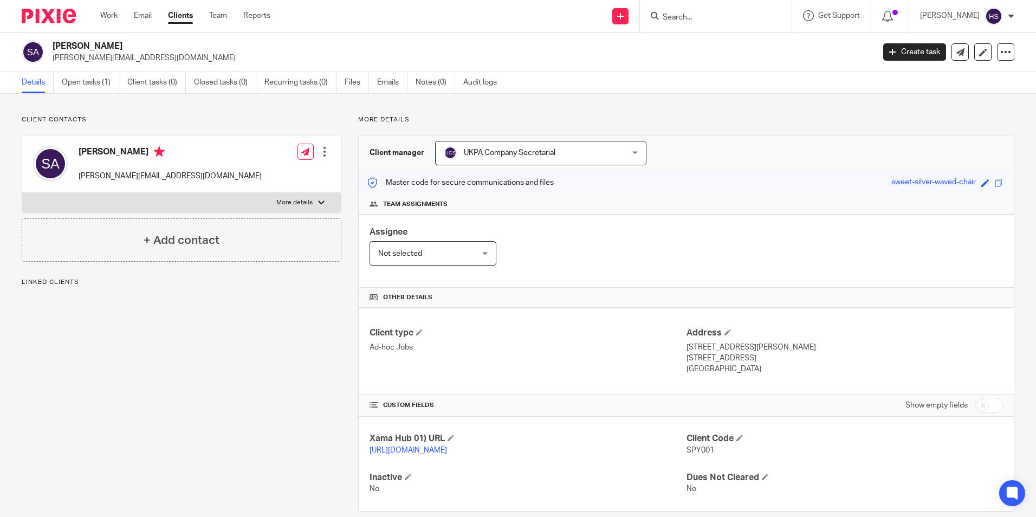
scroll to position [27, 0]
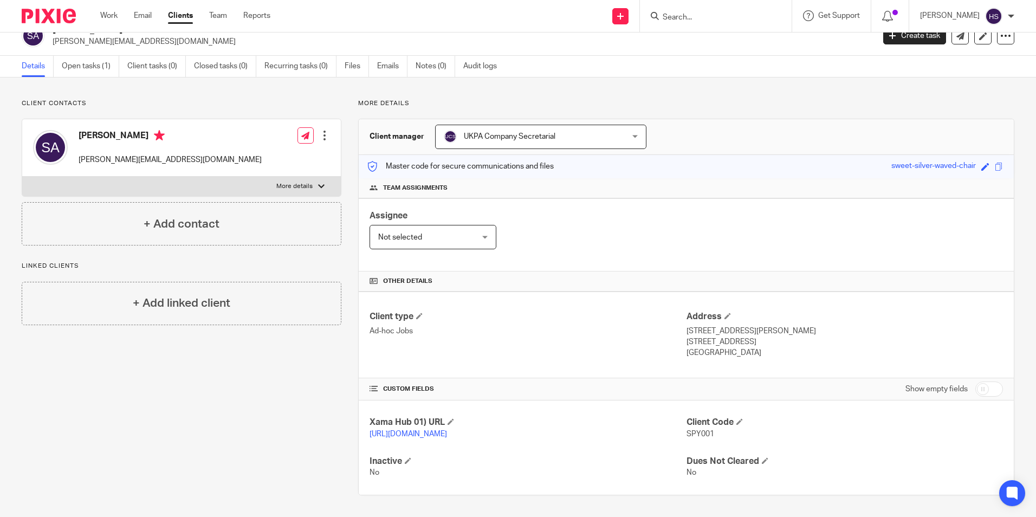
drag, startPoint x: 79, startPoint y: 121, endPoint x: 199, endPoint y: 128, distance: 121.0
click at [199, 130] on h4 "[PERSON_NAME]" at bounding box center [170, 137] width 183 height 14
copy h4 "[PERSON_NAME]"
click at [93, 130] on h4 "[PERSON_NAME]" at bounding box center [170, 137] width 183 height 14
drag, startPoint x: 79, startPoint y: 121, endPoint x: 199, endPoint y: 125, distance: 120.3
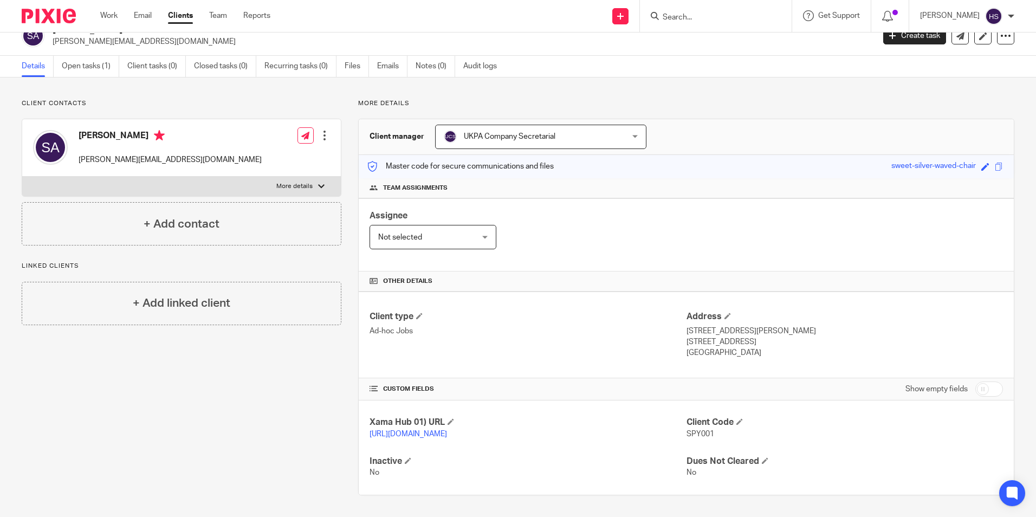
click at [199, 130] on h4 "[PERSON_NAME]" at bounding box center [170, 137] width 183 height 14
copy h4 "[PERSON_NAME]"
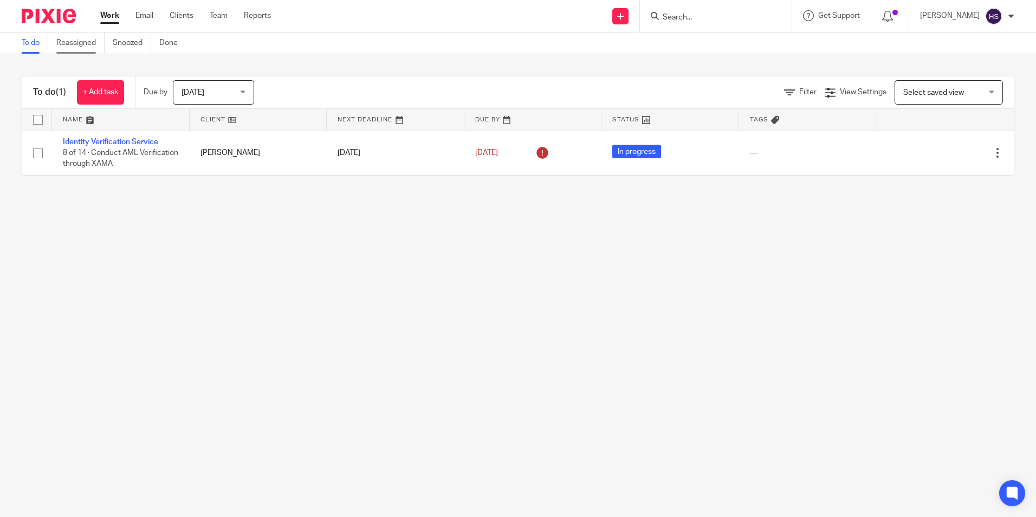
click at [72, 41] on link "Reassigned" at bounding box center [80, 43] width 48 height 21
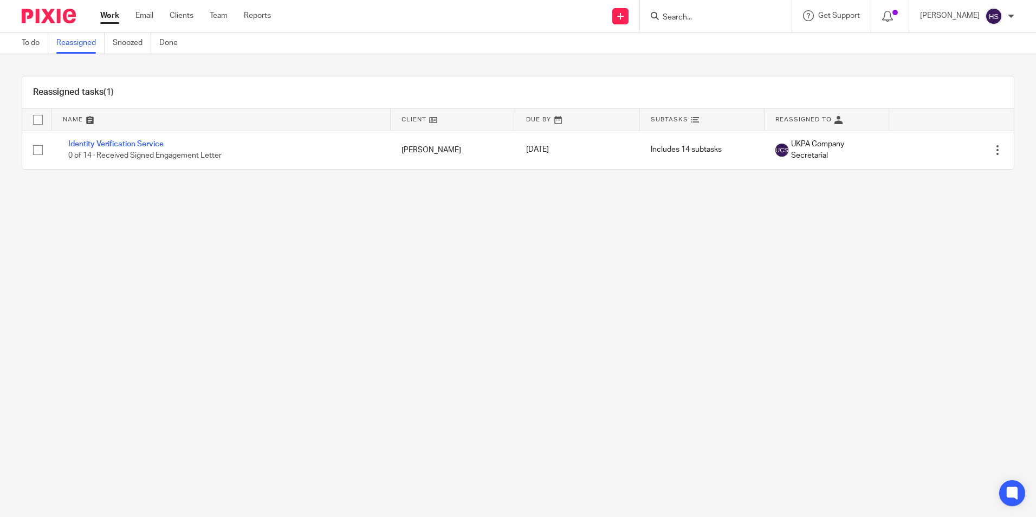
click at [702, 4] on div at bounding box center [716, 16] width 152 height 32
click at [702, 14] on input "Search" at bounding box center [711, 18] width 98 height 10
type input "roger man"
click at [731, 64] on div "Roger man fred Hands Roger Man fred Hands < rogerhands@mac.com >" at bounding box center [783, 46] width 264 height 42
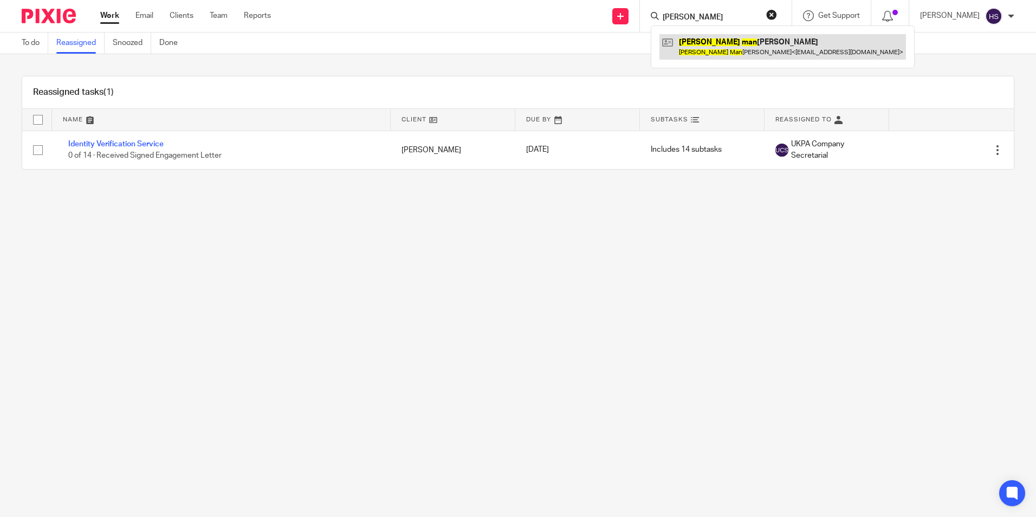
click at [730, 53] on link at bounding box center [782, 46] width 247 height 25
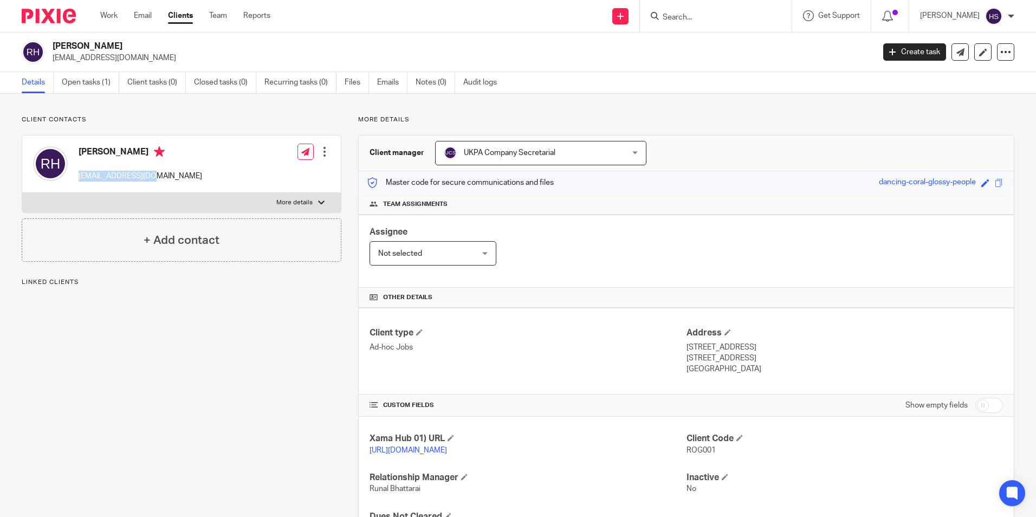
drag, startPoint x: 0, startPoint y: 0, endPoint x: 156, endPoint y: 178, distance: 236.5
click at [156, 178] on div "Roger Manfred Hands rogerhands@mac.com" at bounding box center [117, 164] width 169 height 46
copy p "rogerhands@mac.com"
click at [697, 26] on div at bounding box center [716, 16] width 152 height 32
click at [703, 16] on input "Search" at bounding box center [711, 18] width 98 height 10
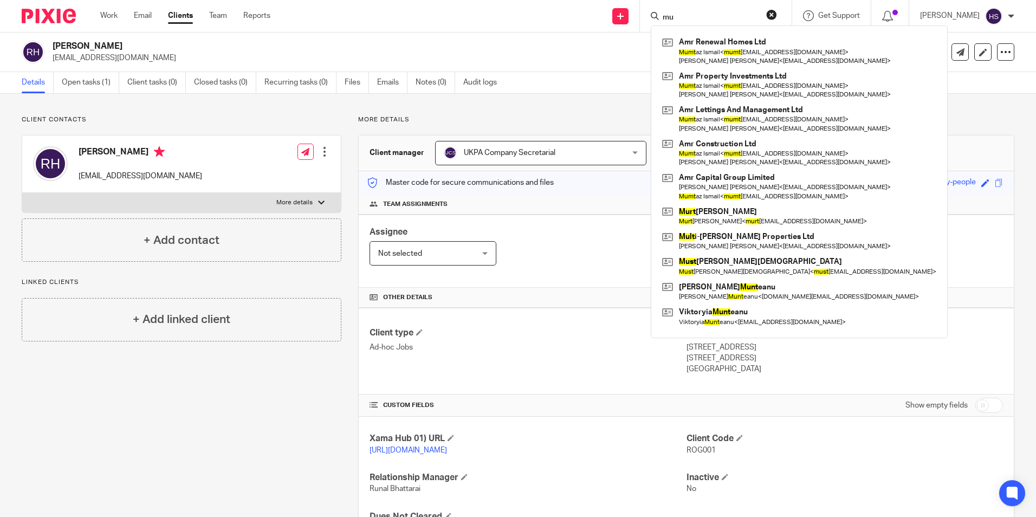
type input "m"
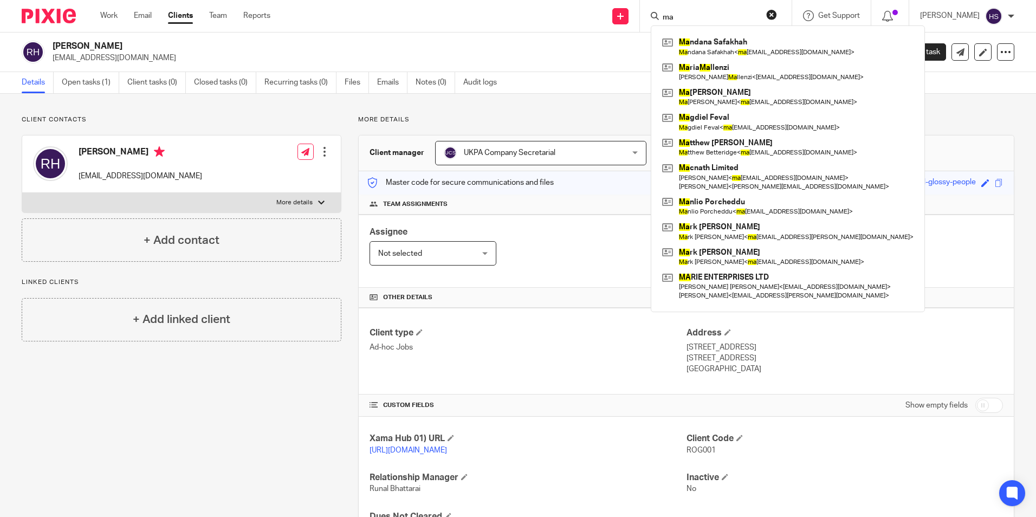
type input "m"
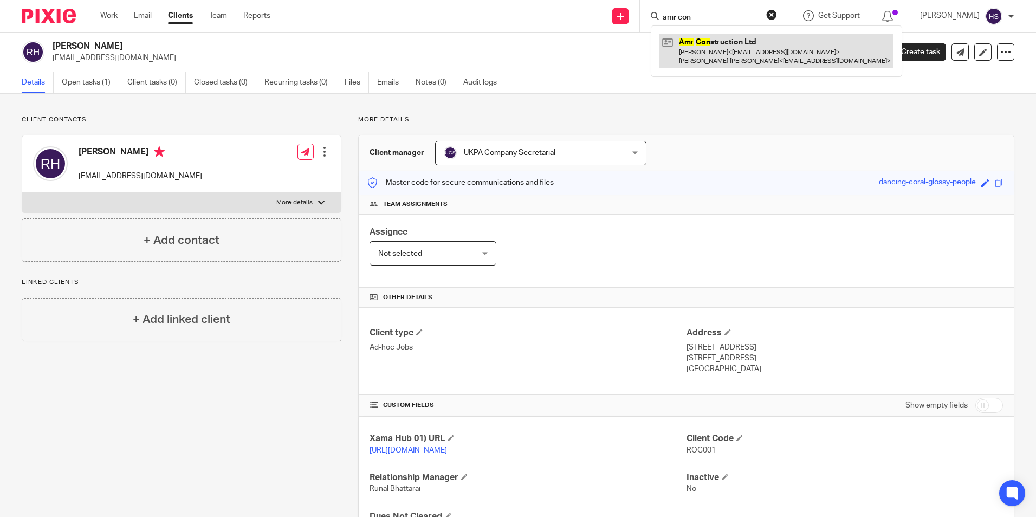
type input "amr con"
click at [740, 63] on link at bounding box center [776, 51] width 234 height 34
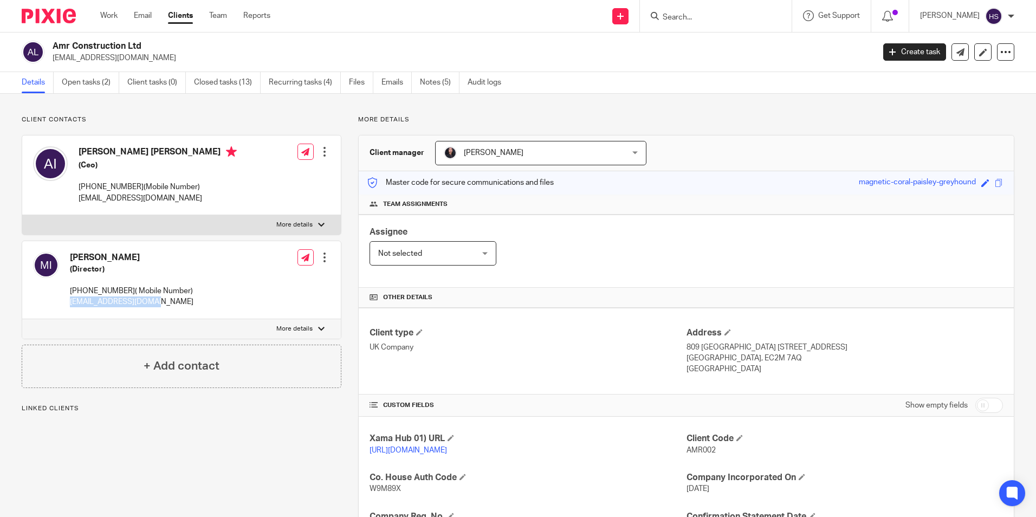
drag, startPoint x: 162, startPoint y: 302, endPoint x: 70, endPoint y: 304, distance: 91.6
click at [70, 304] on p "[EMAIL_ADDRESS][DOMAIN_NAME]" at bounding box center [132, 301] width 124 height 11
copy p "[EMAIL_ADDRESS][DOMAIN_NAME]"
click at [759, 15] on input "Search" at bounding box center [711, 18] width 98 height 10
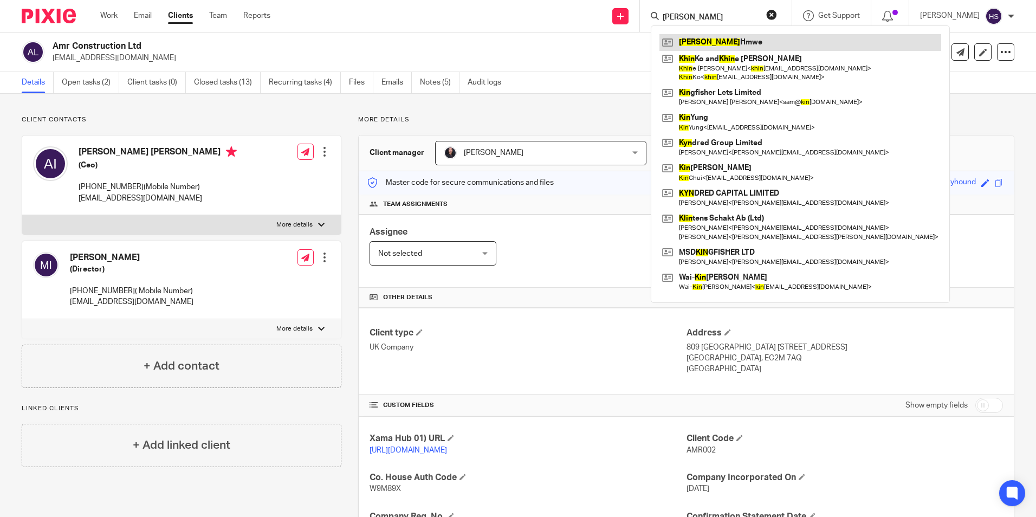
type input "[PERSON_NAME]"
click at [754, 43] on link at bounding box center [800, 42] width 282 height 16
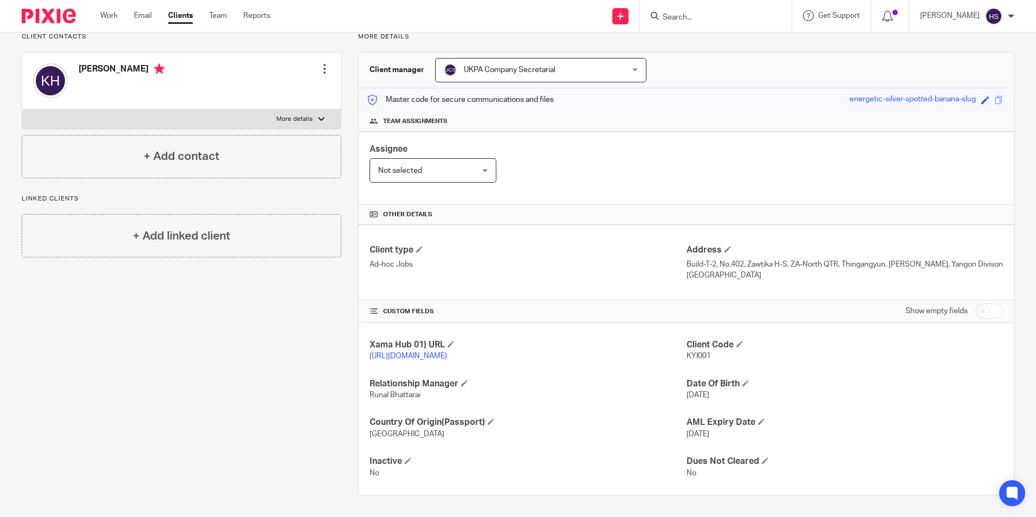
scroll to position [94, 0]
click at [719, 15] on input "Search" at bounding box center [711, 18] width 98 height 10
type input "spyros"
click at [777, 15] on button "reset" at bounding box center [771, 14] width 11 height 11
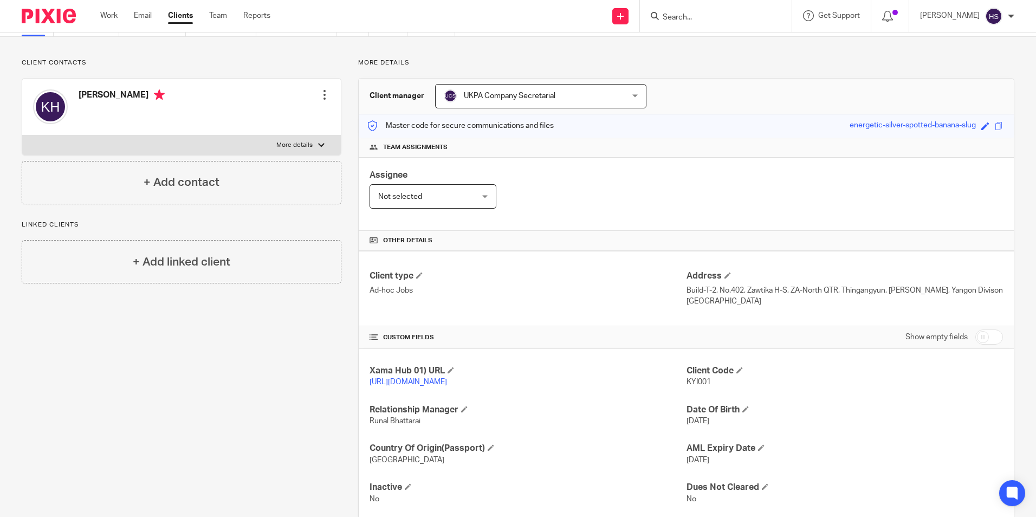
scroll to position [40, 0]
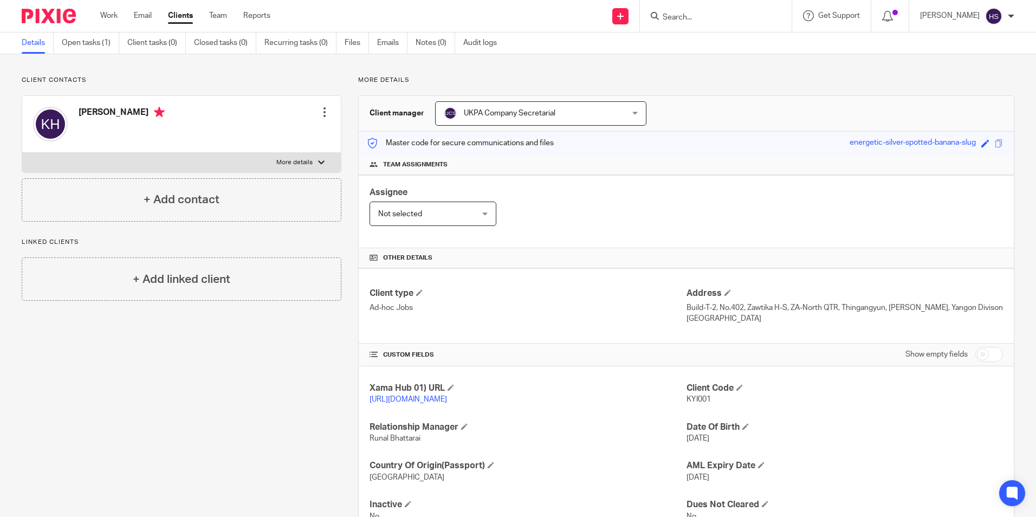
click at [713, 16] on input "Search" at bounding box center [711, 18] width 98 height 10
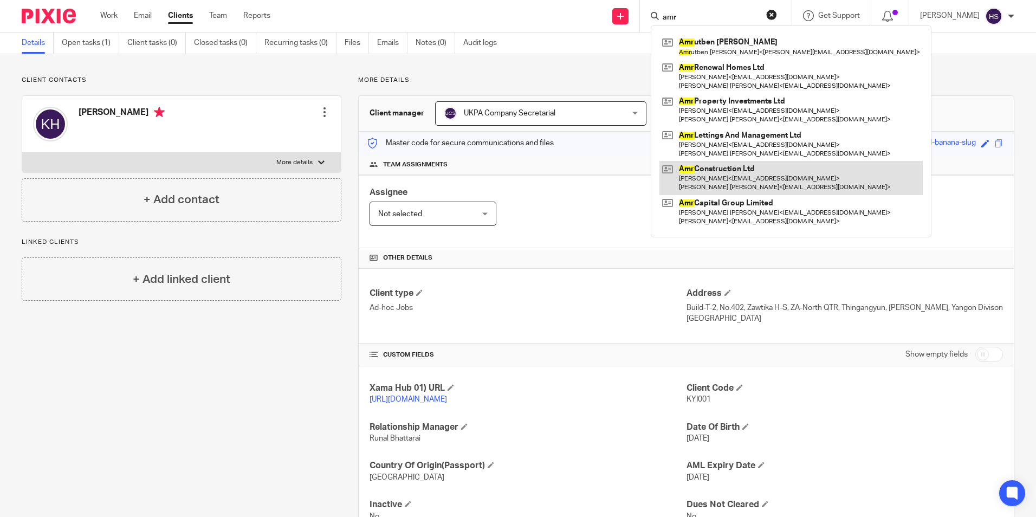
type input "amr"
click at [760, 175] on link at bounding box center [790, 178] width 263 height 34
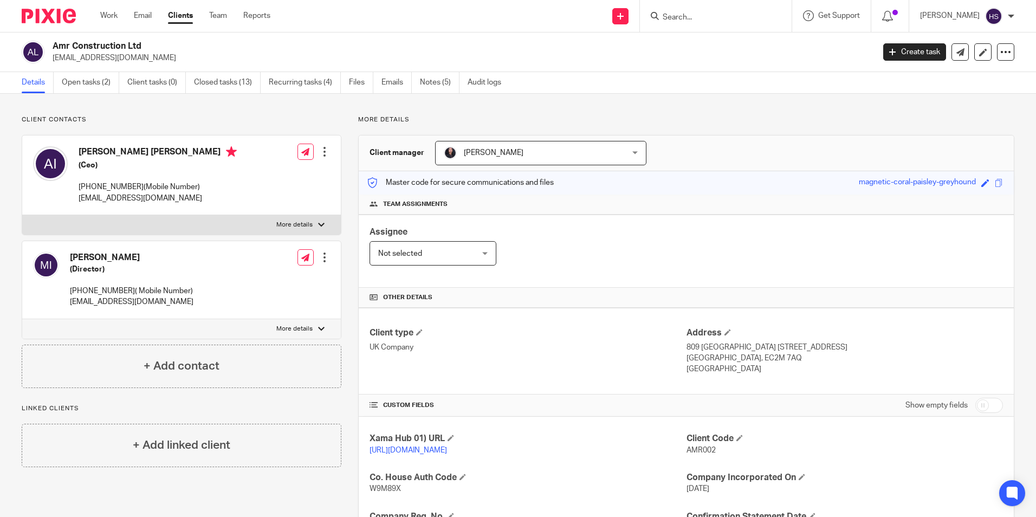
click at [741, 21] on input "Search" at bounding box center [711, 18] width 98 height 10
click at [727, 23] on form at bounding box center [719, 16] width 115 height 14
click at [753, 19] on input "Search" at bounding box center [711, 18] width 98 height 10
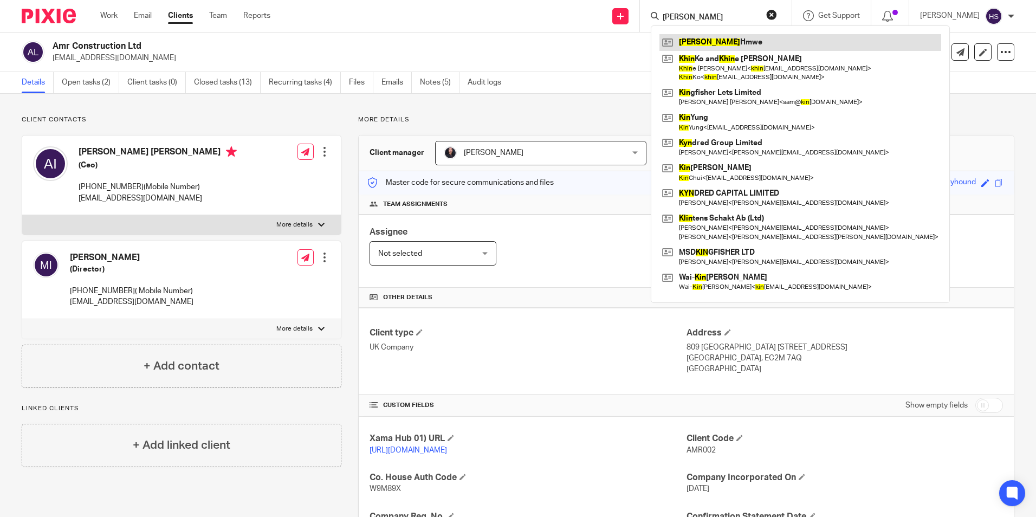
type input "[PERSON_NAME]"
click at [743, 41] on link at bounding box center [800, 42] width 282 height 16
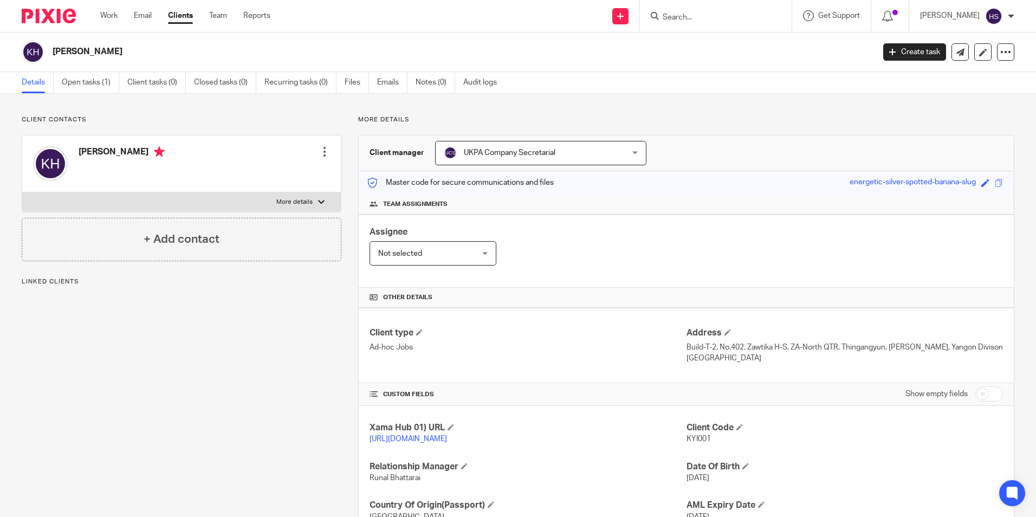
click at [321, 151] on div at bounding box center [324, 151] width 11 height 11
click at [286, 175] on link "Edit contact" at bounding box center [273, 176] width 103 height 16
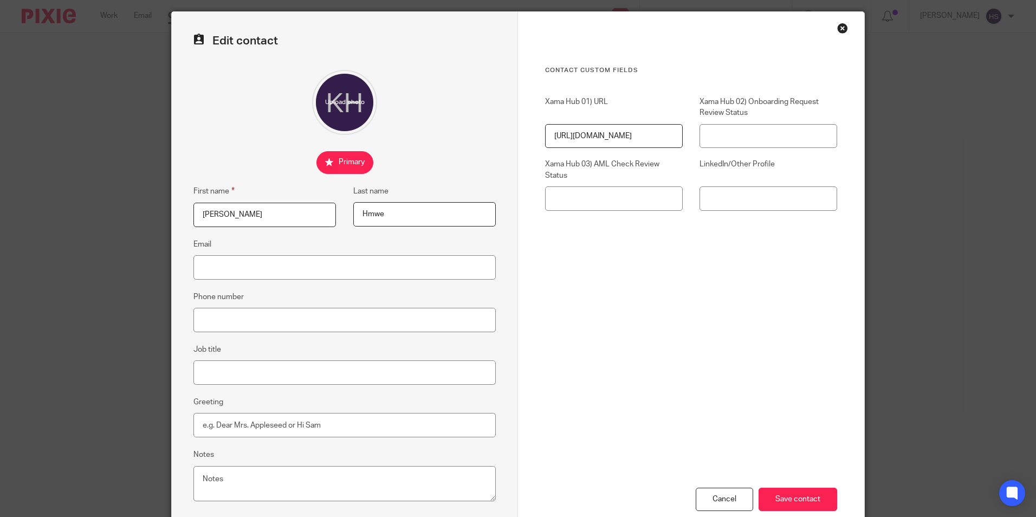
scroll to position [97, 0]
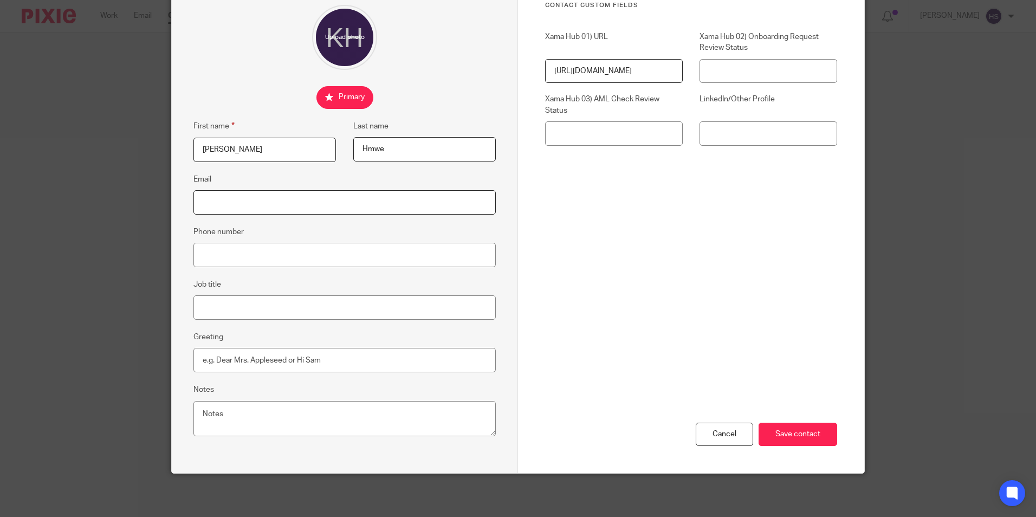
click at [283, 212] on input "Email" at bounding box center [344, 202] width 302 height 24
paste input "[DOMAIN_NAME][EMAIL_ADDRESS][DOMAIN_NAME]"
type input "[DOMAIN_NAME][EMAIL_ADDRESS][DOMAIN_NAME]"
click at [793, 434] on input "Save contact" at bounding box center [798, 434] width 79 height 23
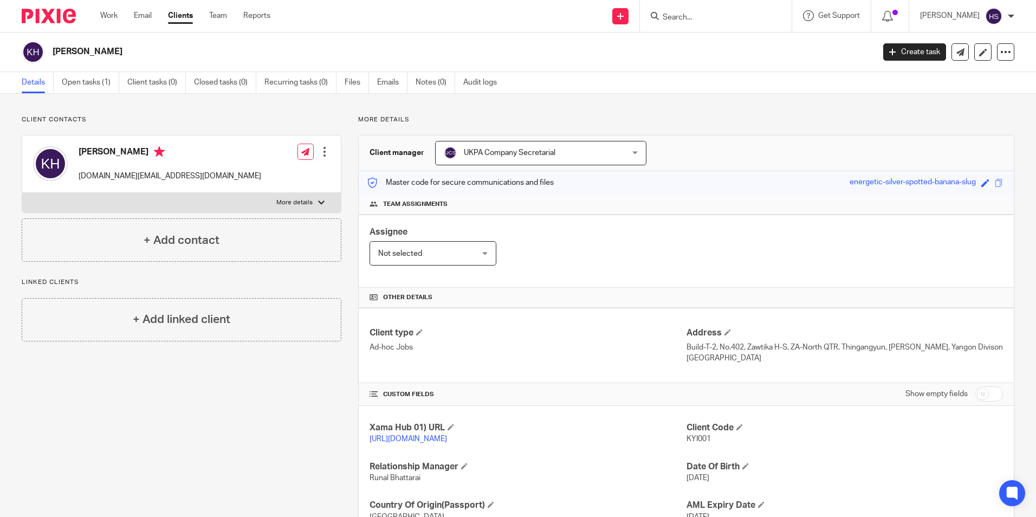
click at [718, 14] on input "Search" at bounding box center [711, 18] width 98 height 10
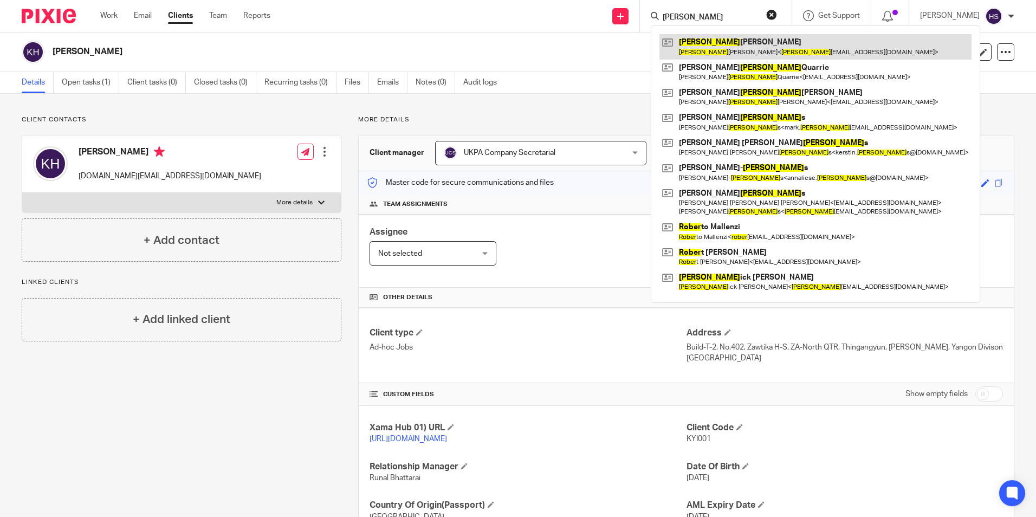
type input "[PERSON_NAME]"
click at [737, 44] on link at bounding box center [815, 46] width 312 height 25
